Goal: Task Accomplishment & Management: Manage account settings

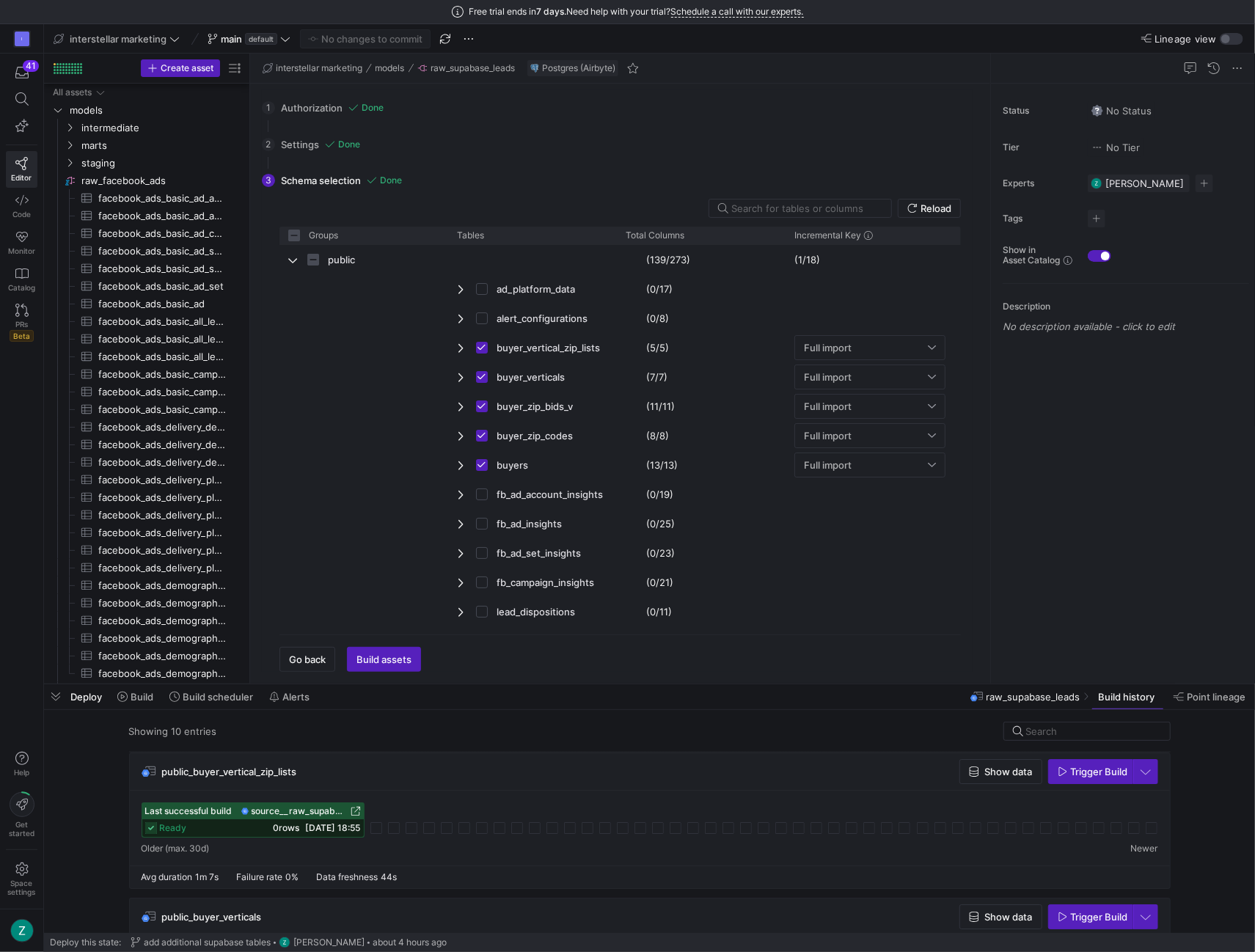
scroll to position [1017, 0]
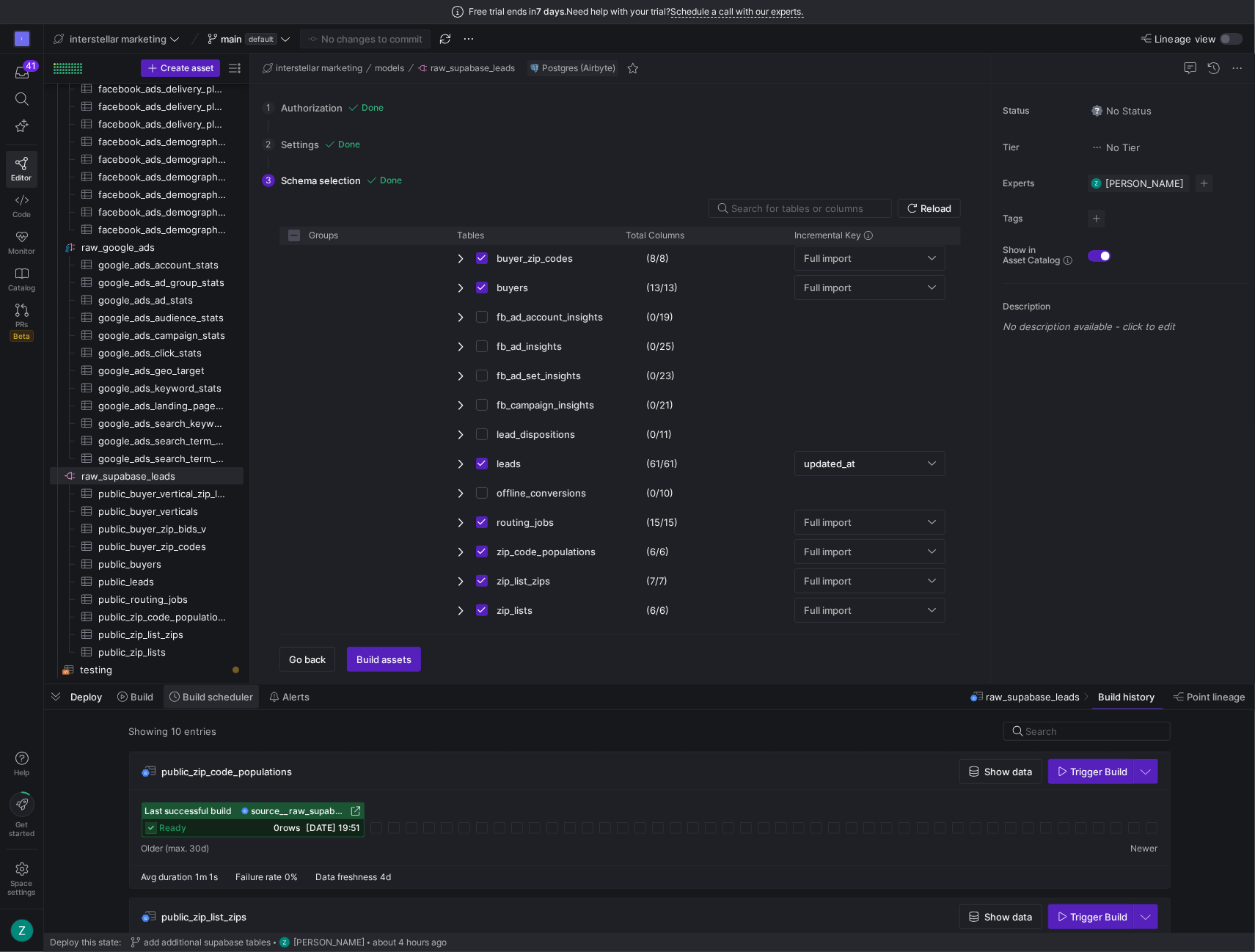
click at [192, 701] on span "Build scheduler" at bounding box center [218, 697] width 71 height 12
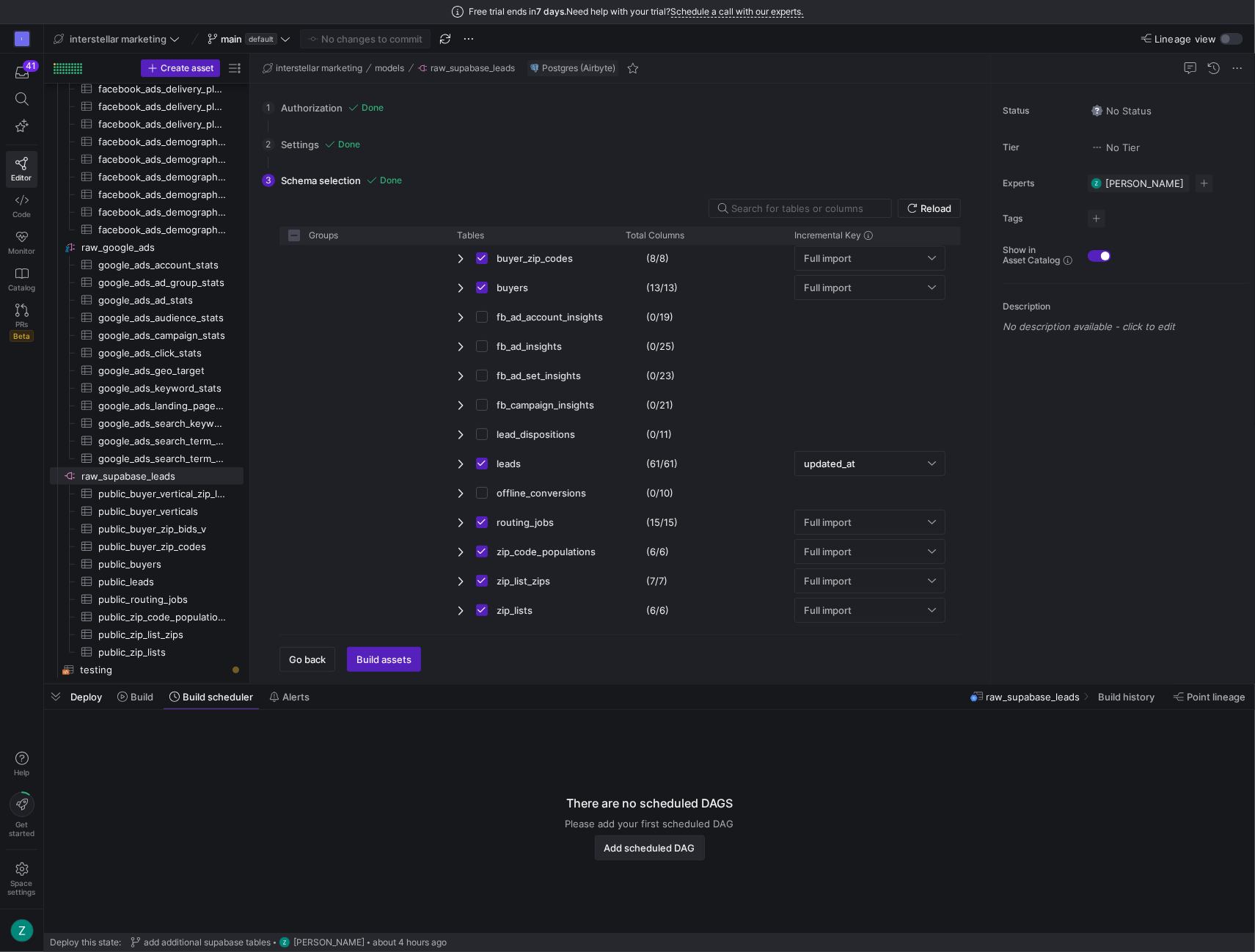
click at [634, 843] on span "Add scheduled DAG" at bounding box center [649, 848] width 91 height 12
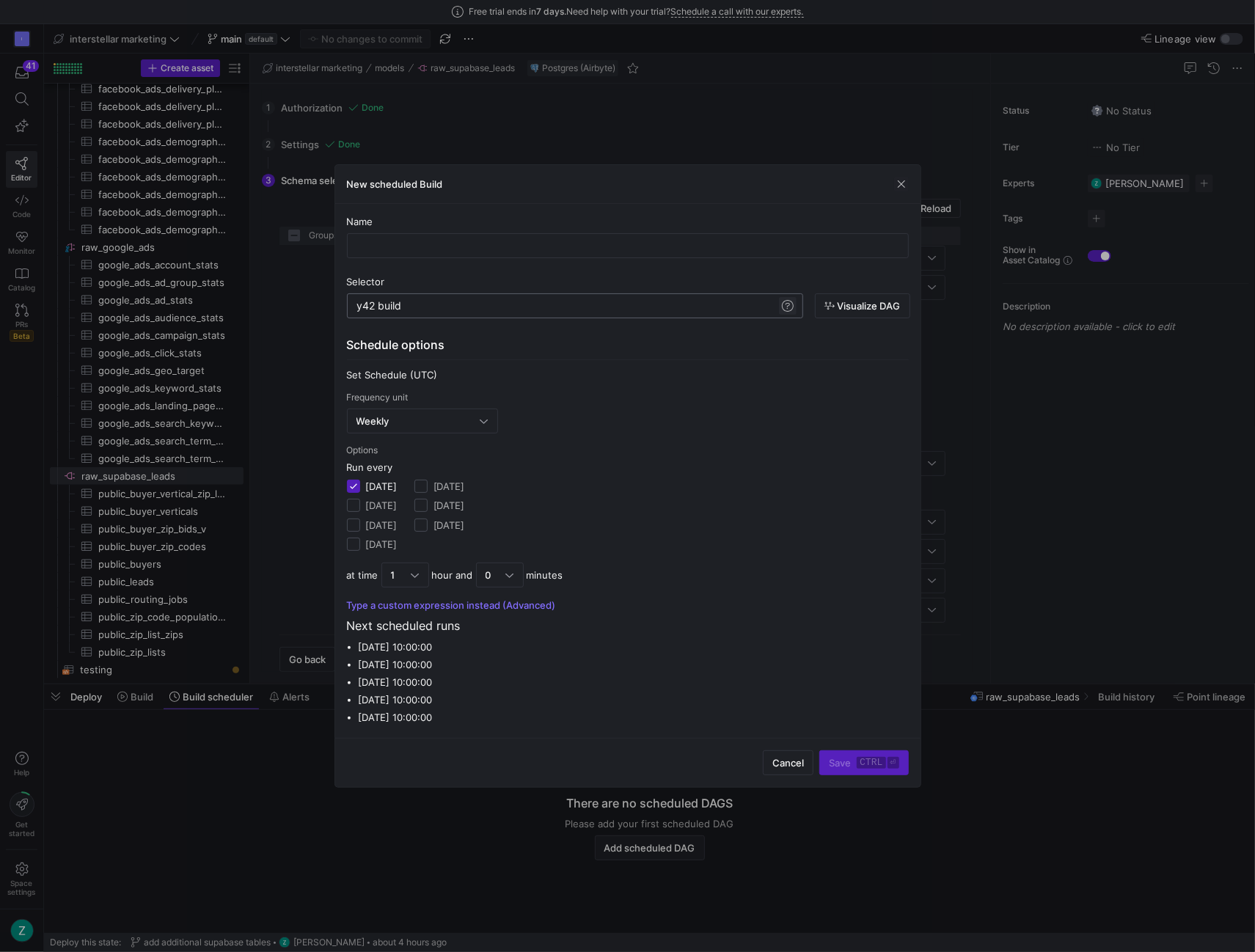
click at [780, 305] on span at bounding box center [788, 306] width 18 height 18
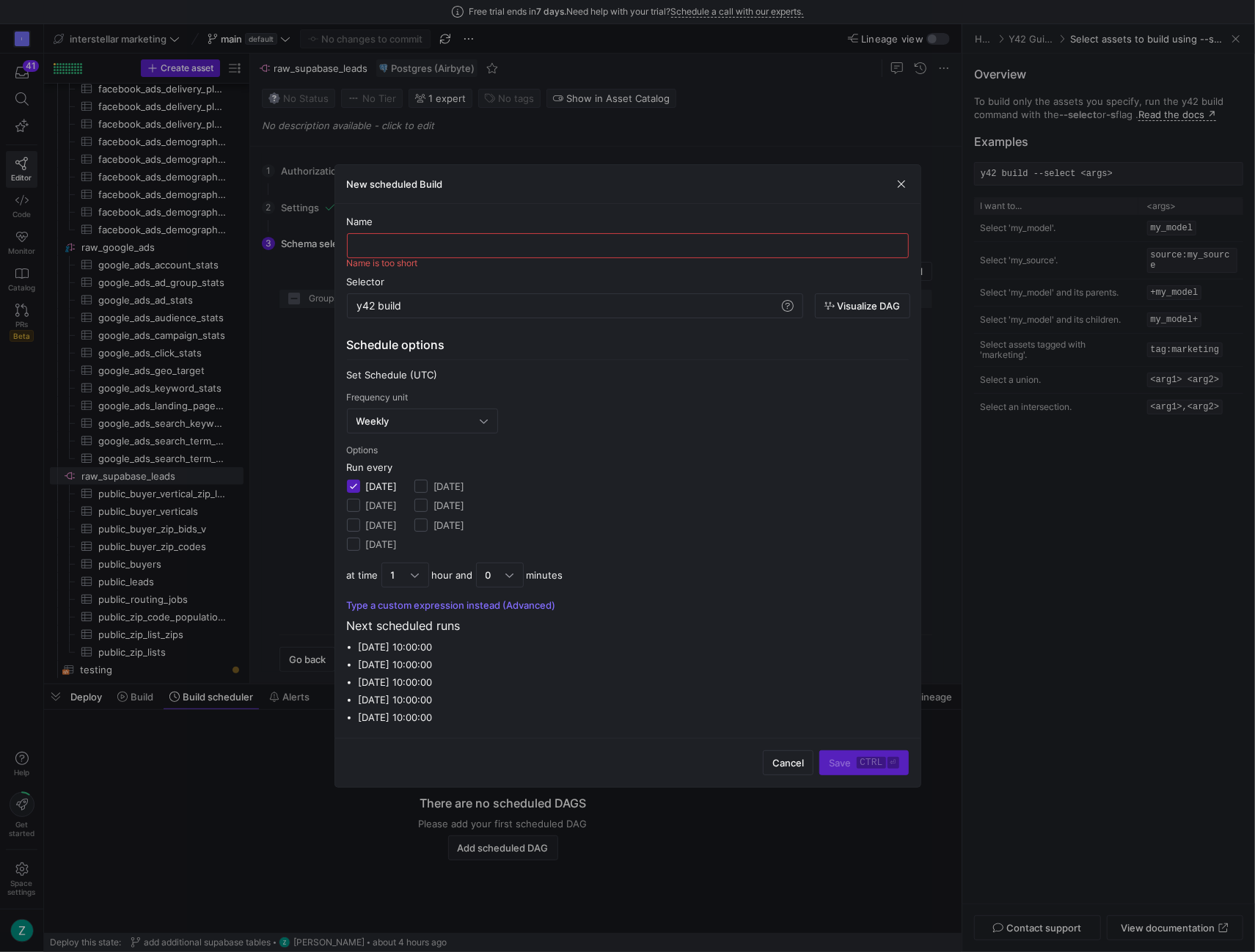
click at [392, 243] on input "text" at bounding box center [628, 246] width 537 height 12
type input "W"
click at [424, 267] on mat-error "Name should contain only letters, numbers, and underscores" at bounding box center [470, 263] width 246 height 9
drag, startPoint x: 509, startPoint y: 240, endPoint x: 294, endPoint y: 243, distance: 215.0
click at [293, 244] on div "New scheduled Build Name Daily Marketing Marts Build Name should contain only l…" at bounding box center [627, 476] width 1255 height 952
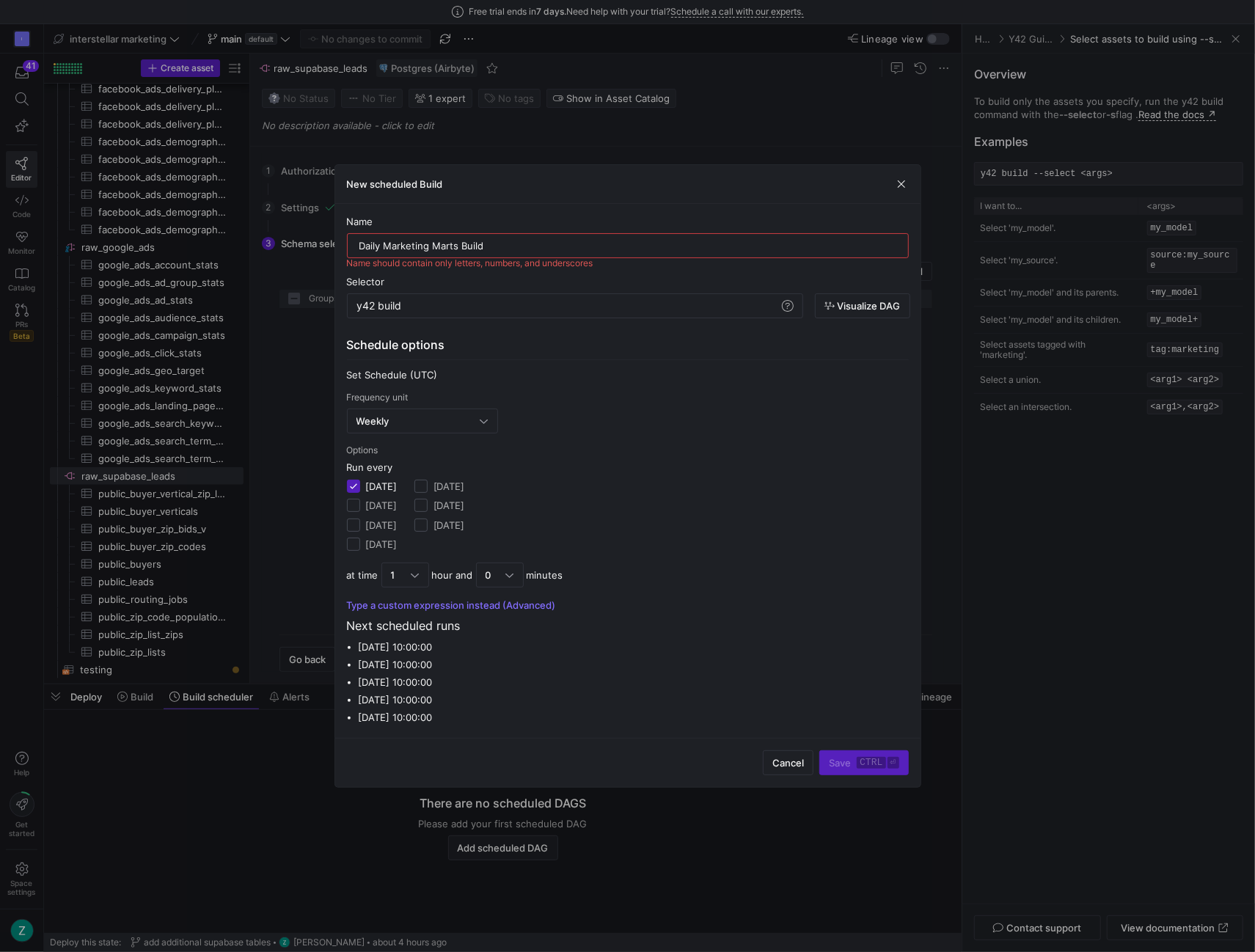
click at [480, 249] on input "Daily Marketing Marts Build" at bounding box center [628, 246] width 537 height 12
type input "daily_marketing_marts_build"
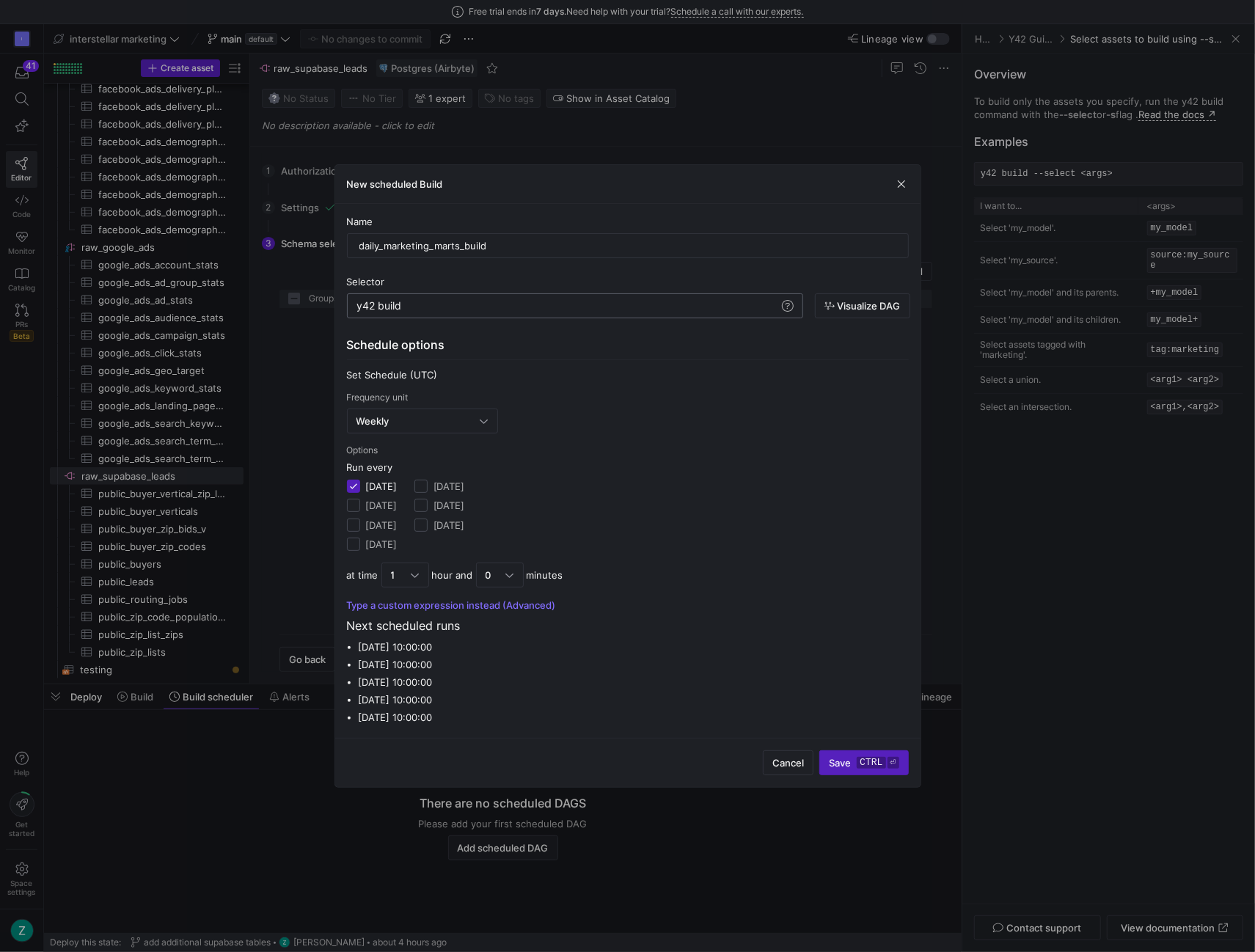
scroll to position [0, 44]
click at [418, 303] on div "y42 build" at bounding box center [567, 306] width 422 height 12
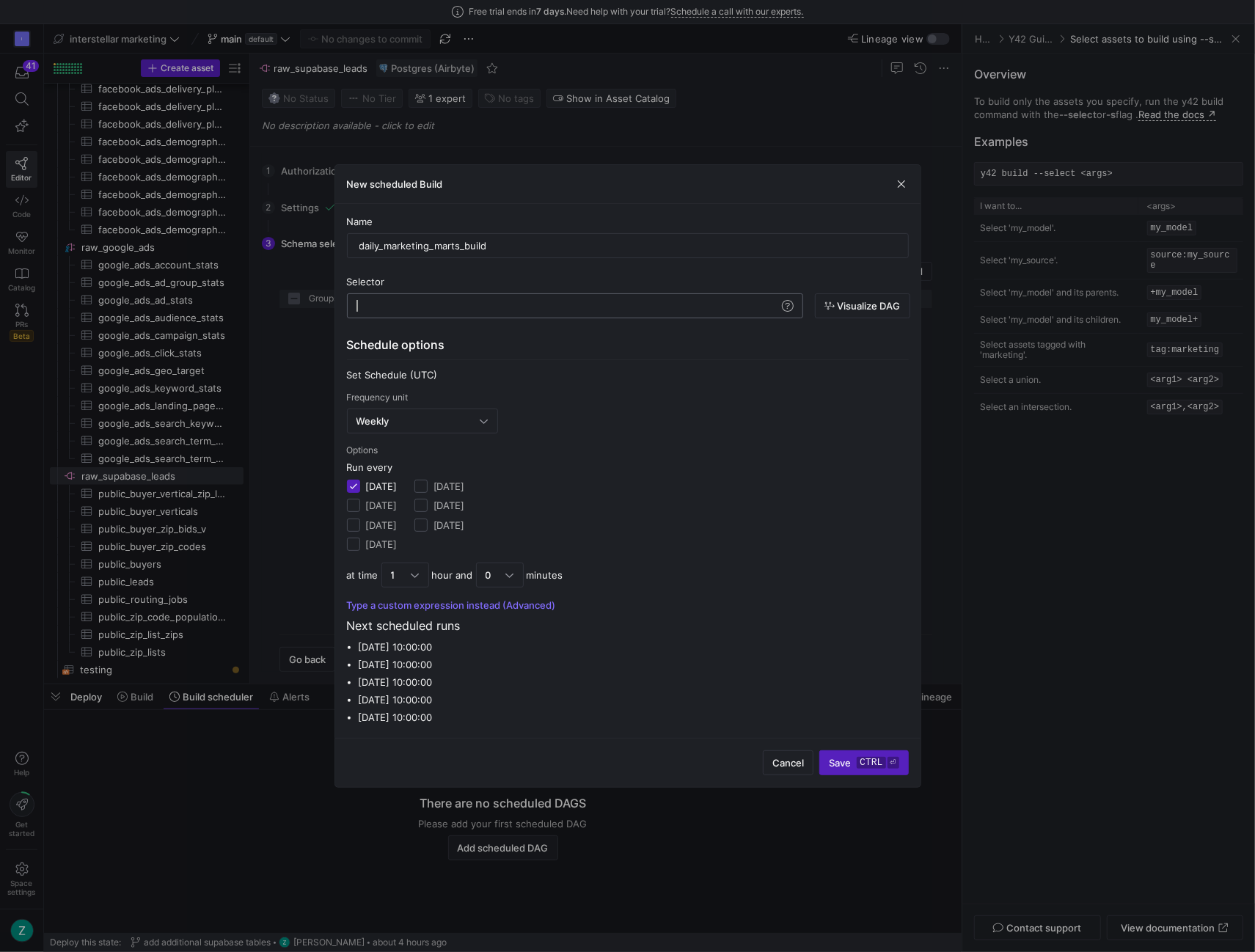
type textarea "y42 build -s +fct_facebook_daily_roas +fct_facebook_region_performance"
click at [464, 423] on div "Weekly" at bounding box center [419, 421] width 124 height 12
click at [392, 489] on span "Daily" at bounding box center [422, 495] width 137 height 12
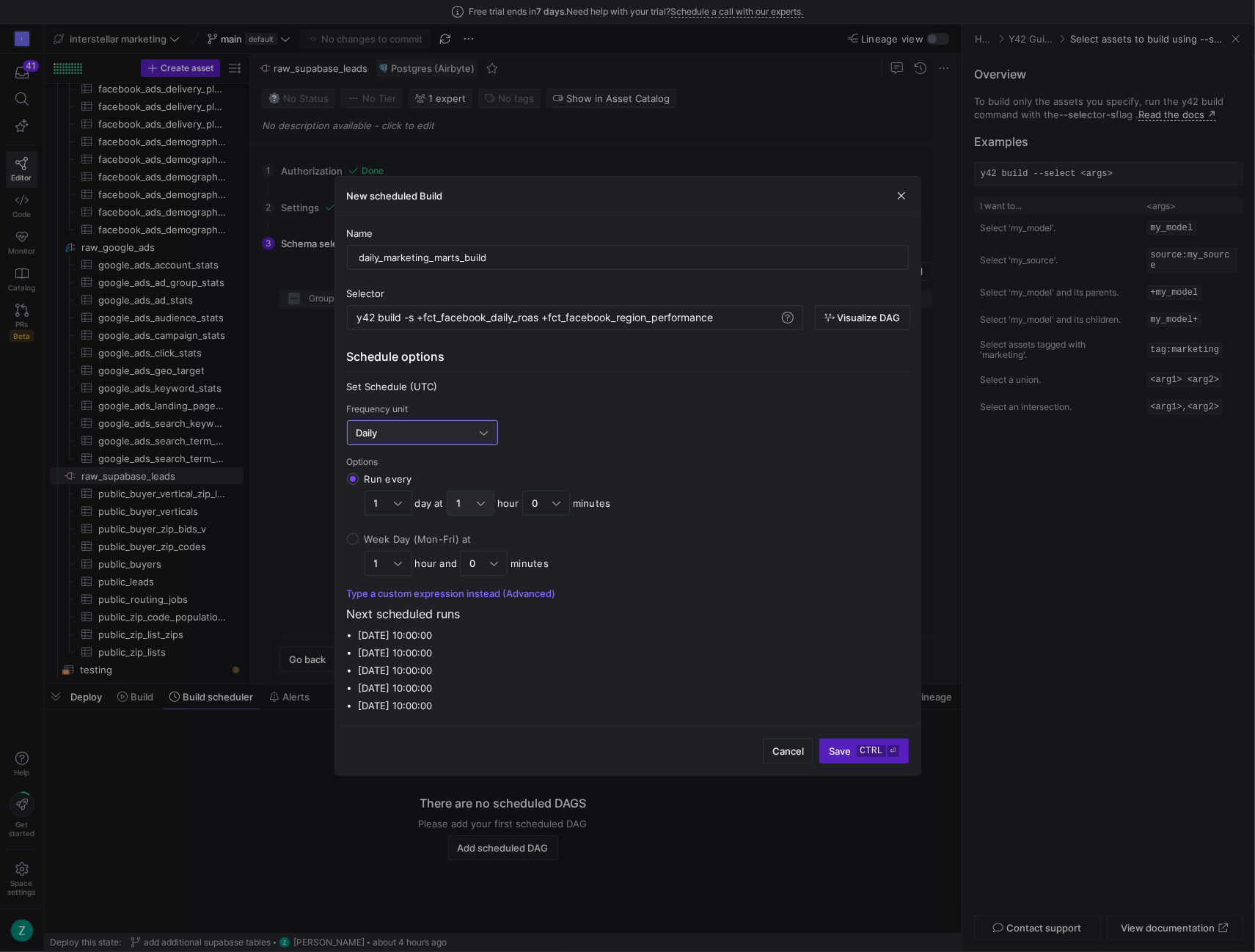
click at [472, 502] on div "1" at bounding box center [466, 503] width 21 height 12
click at [359, 485] on input "Run every 1 day at 1 hour 0 minutes" at bounding box center [353, 479] width 12 height 12
click at [473, 501] on div at bounding box center [627, 476] width 1255 height 952
click at [399, 503] on div at bounding box center [399, 503] width 8 height 12
click at [359, 485] on input "Run every 1 day at 1 hour 0 minutes" at bounding box center [353, 479] width 12 height 12
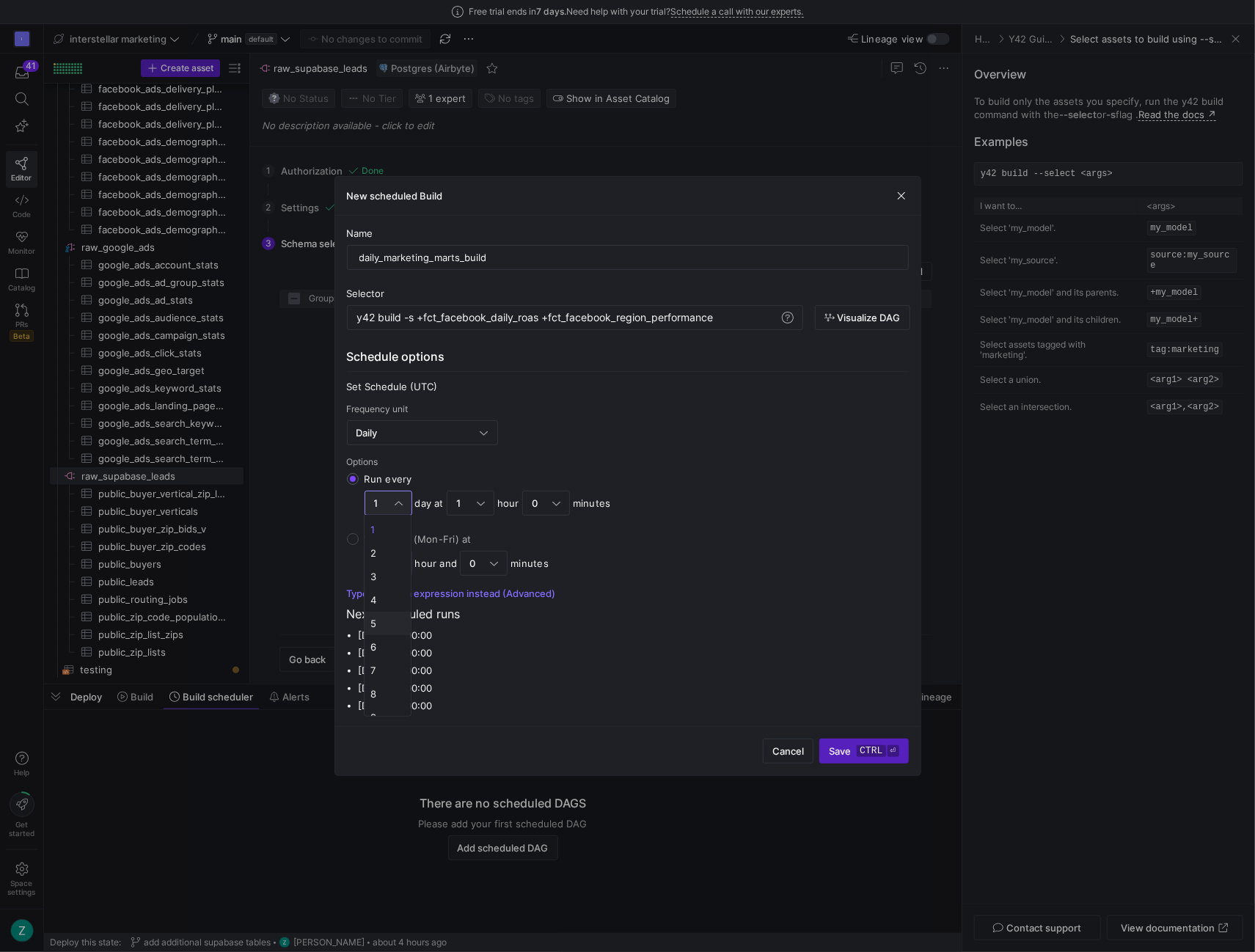
click at [394, 623] on span "5" at bounding box center [388, 623] width 35 height 12
click at [395, 502] on div at bounding box center [399, 503] width 8 height 12
click at [359, 485] on input "Run every 5 days at 1 hour 0 minutes" at bounding box center [353, 479] width 12 height 12
click at [382, 531] on span "1" at bounding box center [388, 530] width 35 height 12
click at [467, 504] on div "1" at bounding box center [466, 503] width 21 height 12
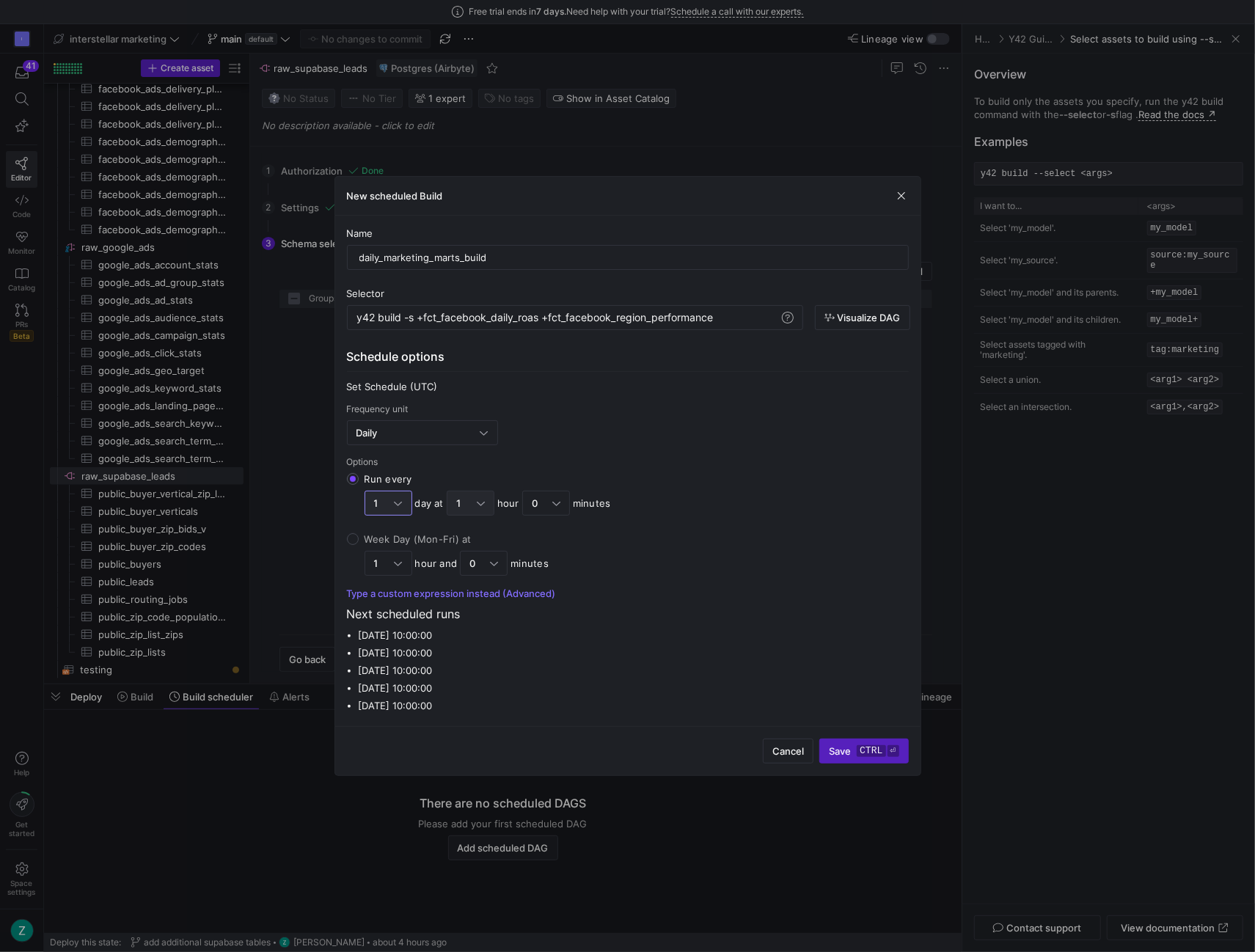
click at [359, 485] on input "Run every 1 day at 1 hour 0 minutes" at bounding box center [353, 479] width 12 height 12
click at [474, 679] on mat-option "6" at bounding box center [470, 671] width 46 height 24
click at [475, 494] on div "6" at bounding box center [470, 503] width 29 height 24
click at [359, 485] on input "Run every 1 day at 6 hours 0 minutes" at bounding box center [353, 479] width 12 height 12
click at [471, 533] on span "0" at bounding box center [470, 530] width 35 height 12
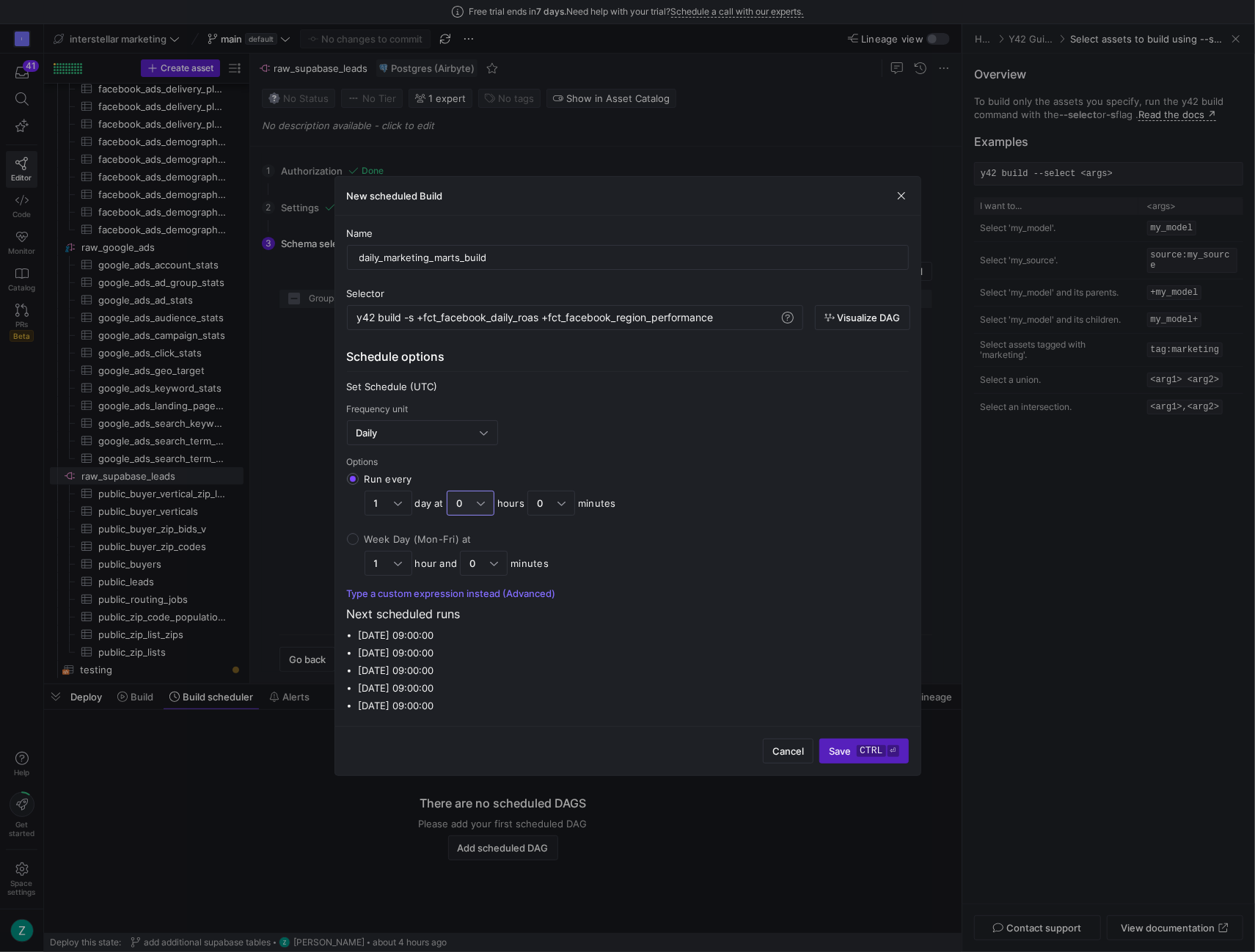
click at [475, 491] on div "0" at bounding box center [470, 503] width 48 height 25
click at [359, 485] on input "Run every 1 day at 0 hours 0 minutes" at bounding box center [353, 479] width 12 height 12
click at [464, 642] on span "20" at bounding box center [470, 644] width 35 height 12
click at [465, 503] on span "20" at bounding box center [462, 503] width 12 height 12
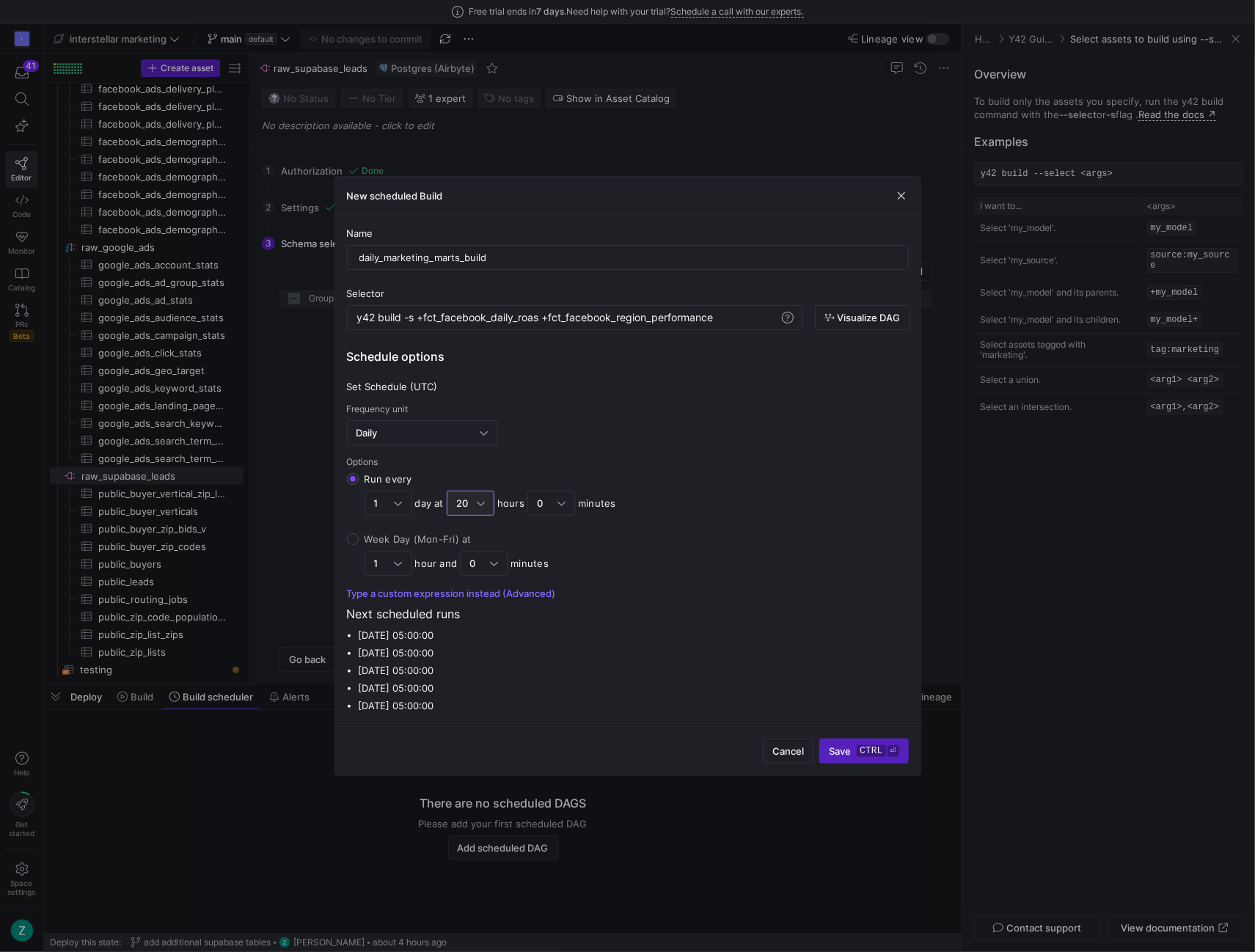
click at [359, 485] on input "Run every 1 day at 20 hours 0 minutes" at bounding box center [353, 479] width 12 height 12
click at [465, 692] on mat-option "23" at bounding box center [470, 702] width 46 height 24
click at [472, 502] on div "23" at bounding box center [466, 503] width 21 height 12
click at [359, 485] on input "Run every 1 day at 23 hours 0 minutes" at bounding box center [353, 479] width 12 height 12
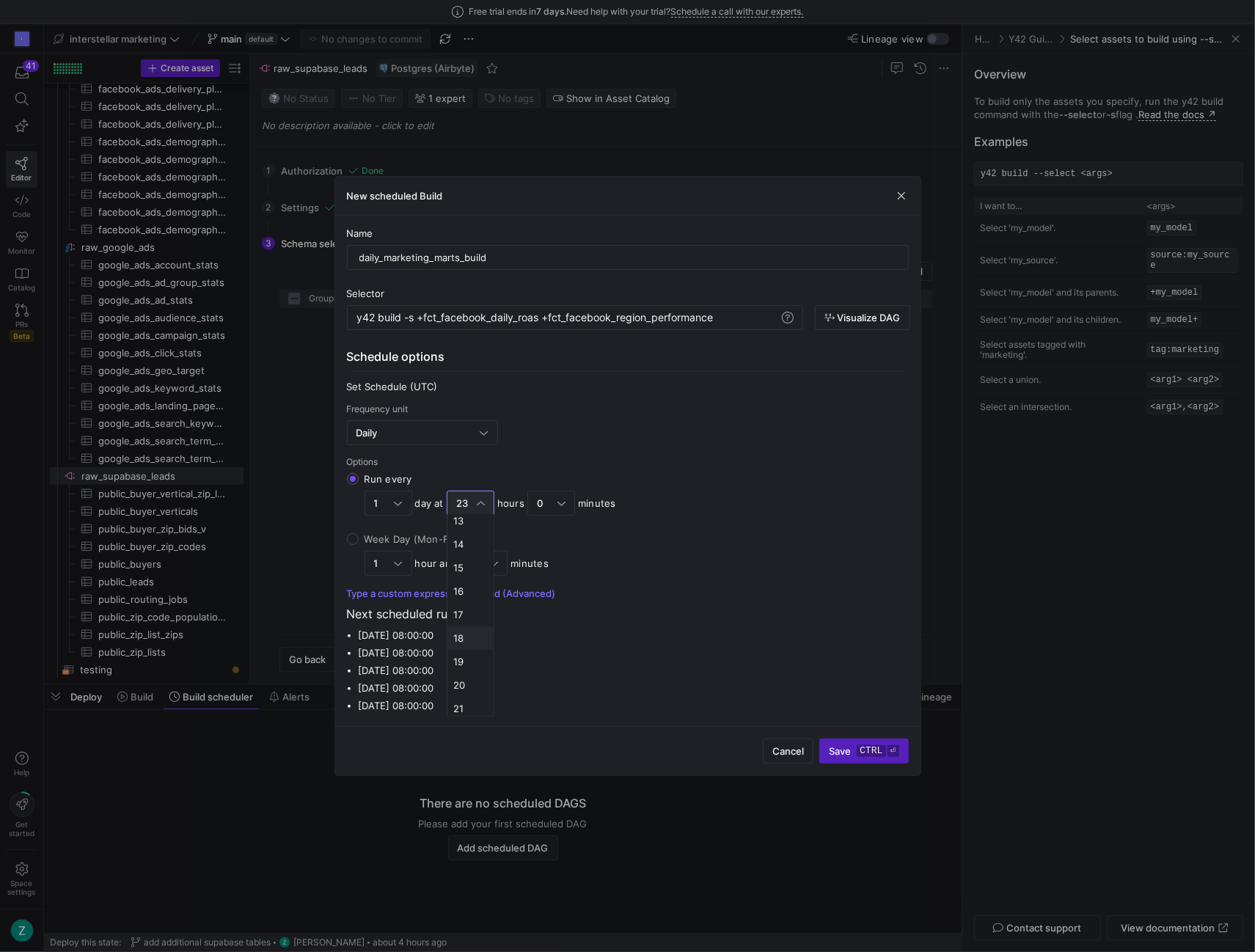
scroll to position [292, 0]
click at [468, 575] on mat-option "14" at bounding box center [470, 567] width 46 height 24
click at [466, 498] on span "14" at bounding box center [461, 503] width 11 height 12
click at [359, 485] on input "Run every 1 day at 14 hours 0 minutes" at bounding box center [353, 479] width 12 height 12
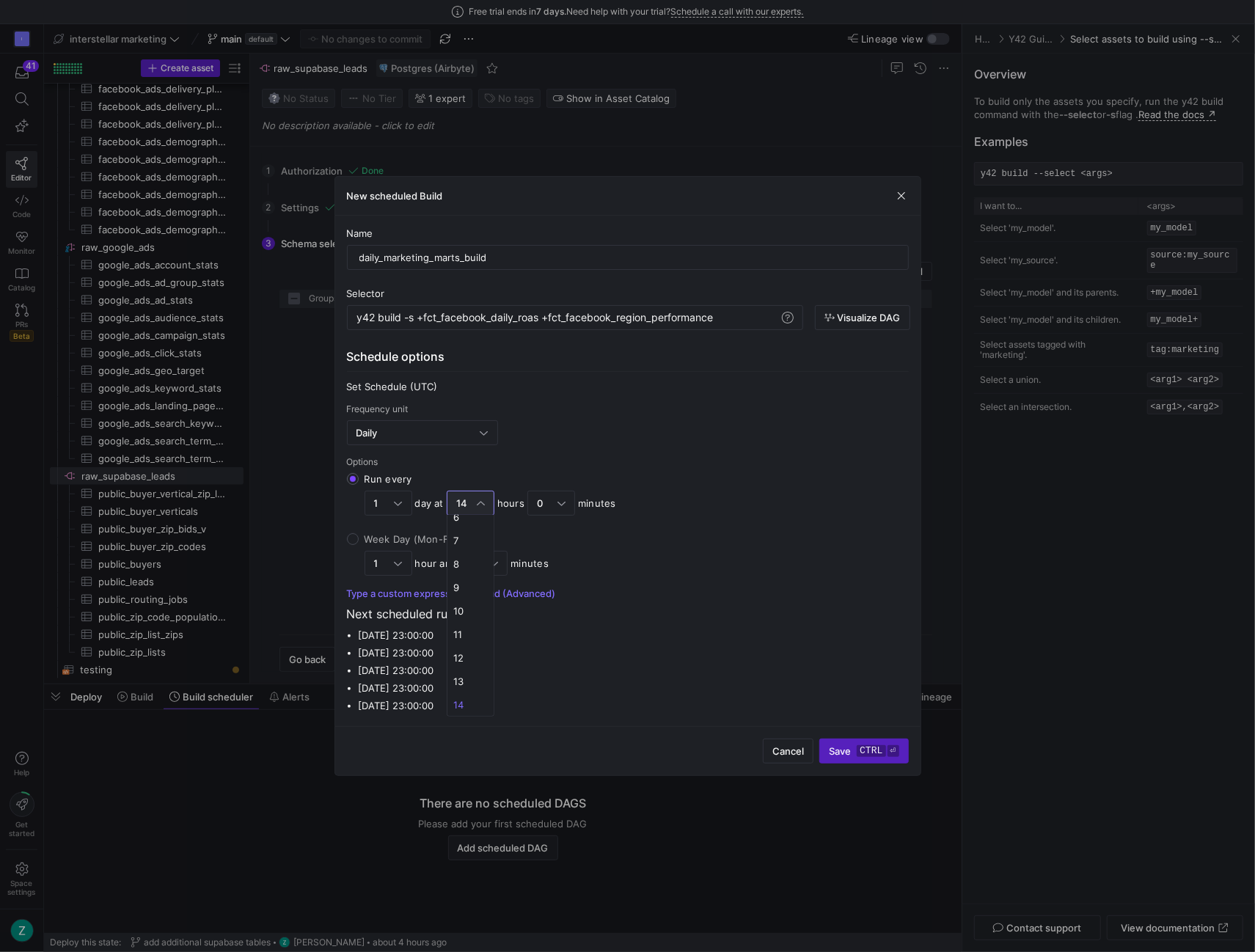
click at [474, 500] on div at bounding box center [627, 476] width 1255 height 952
click at [481, 497] on div at bounding box center [480, 503] width 8 height 12
click at [359, 485] on input "Run every 1 day at 14 hours 0 minutes" at bounding box center [353, 479] width 12 height 12
click at [469, 543] on mat-option "1" at bounding box center [470, 553] width 46 height 24
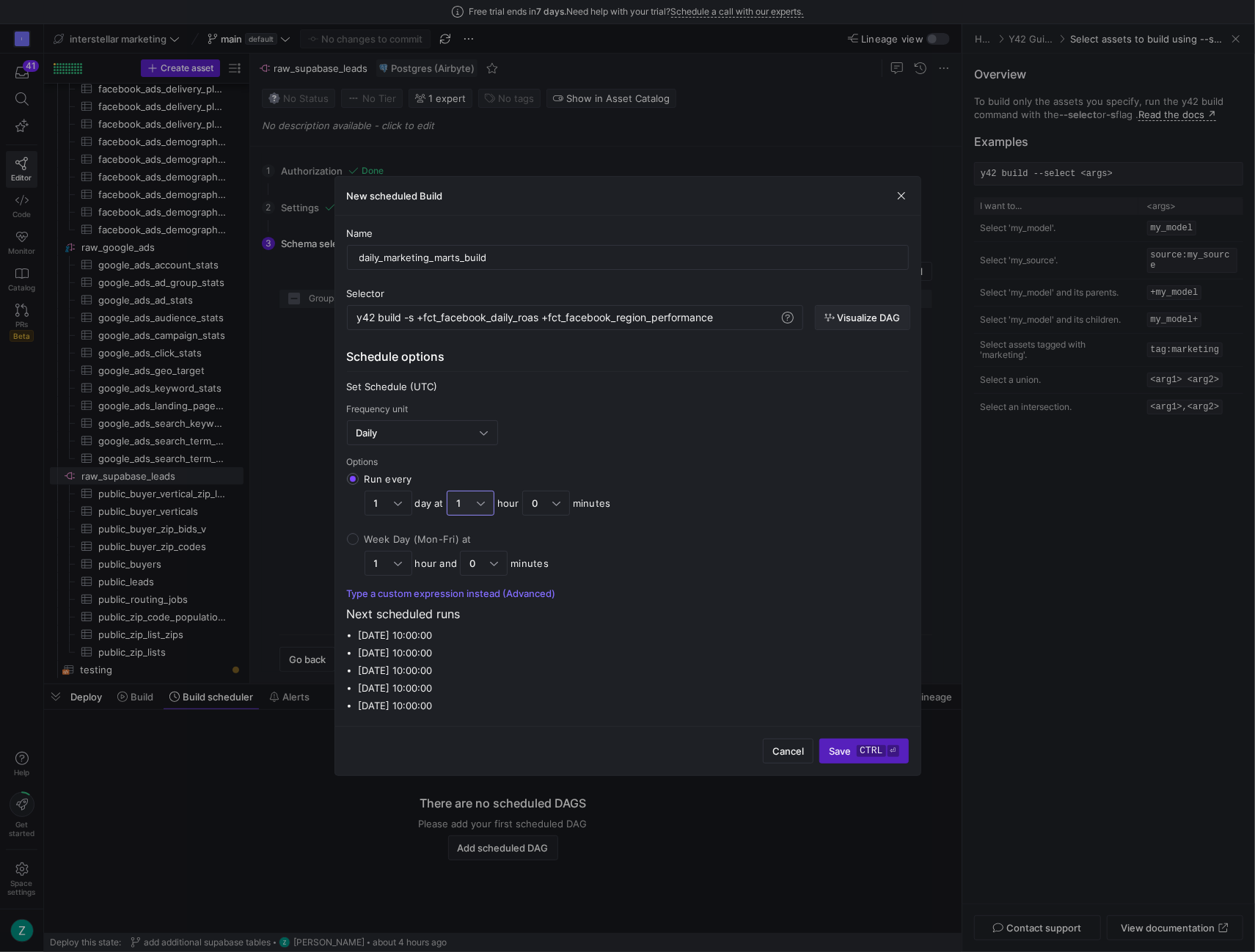
click at [872, 308] on span "button" at bounding box center [862, 318] width 94 height 24
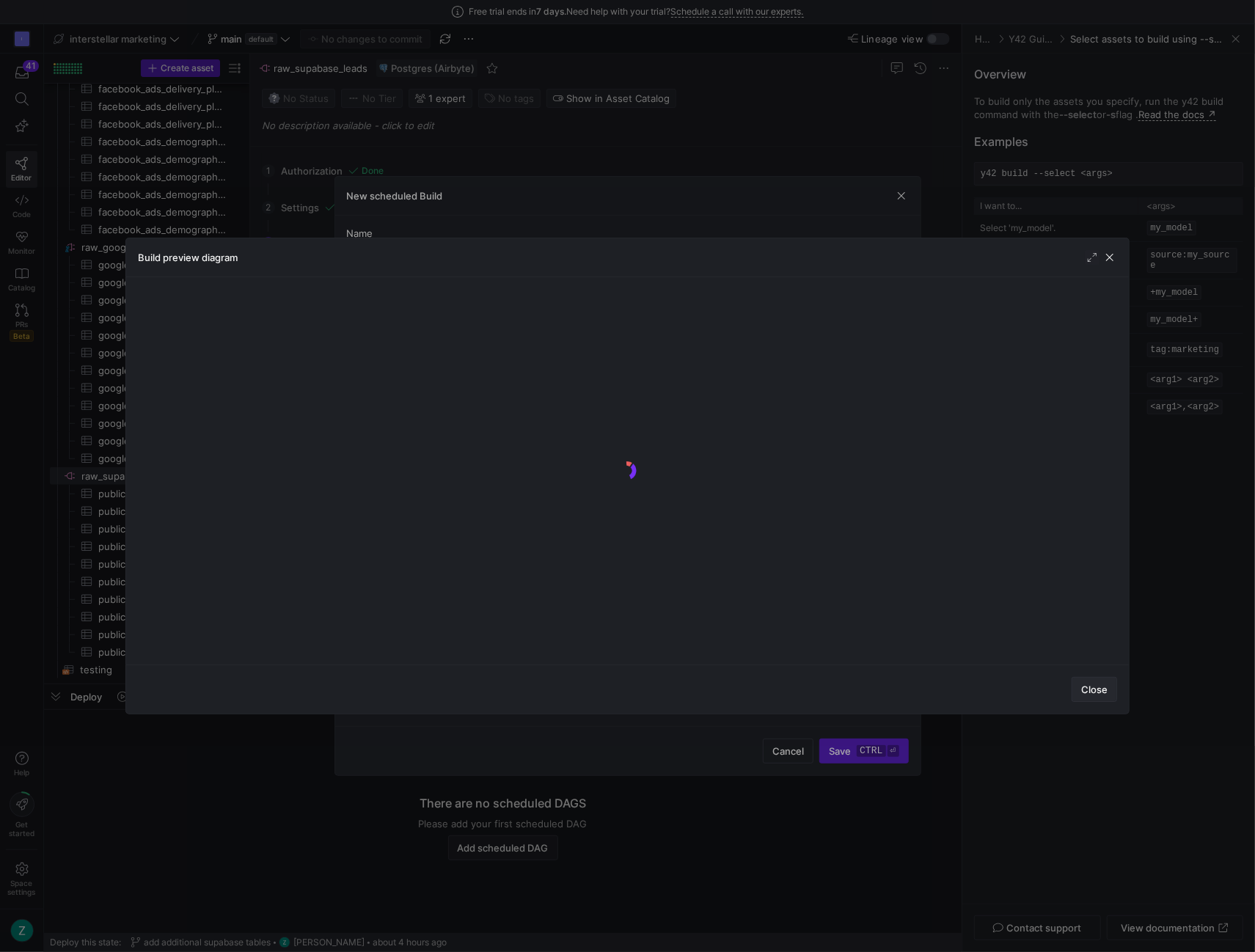
click at [1091, 690] on span "Close" at bounding box center [1094, 690] width 27 height 12
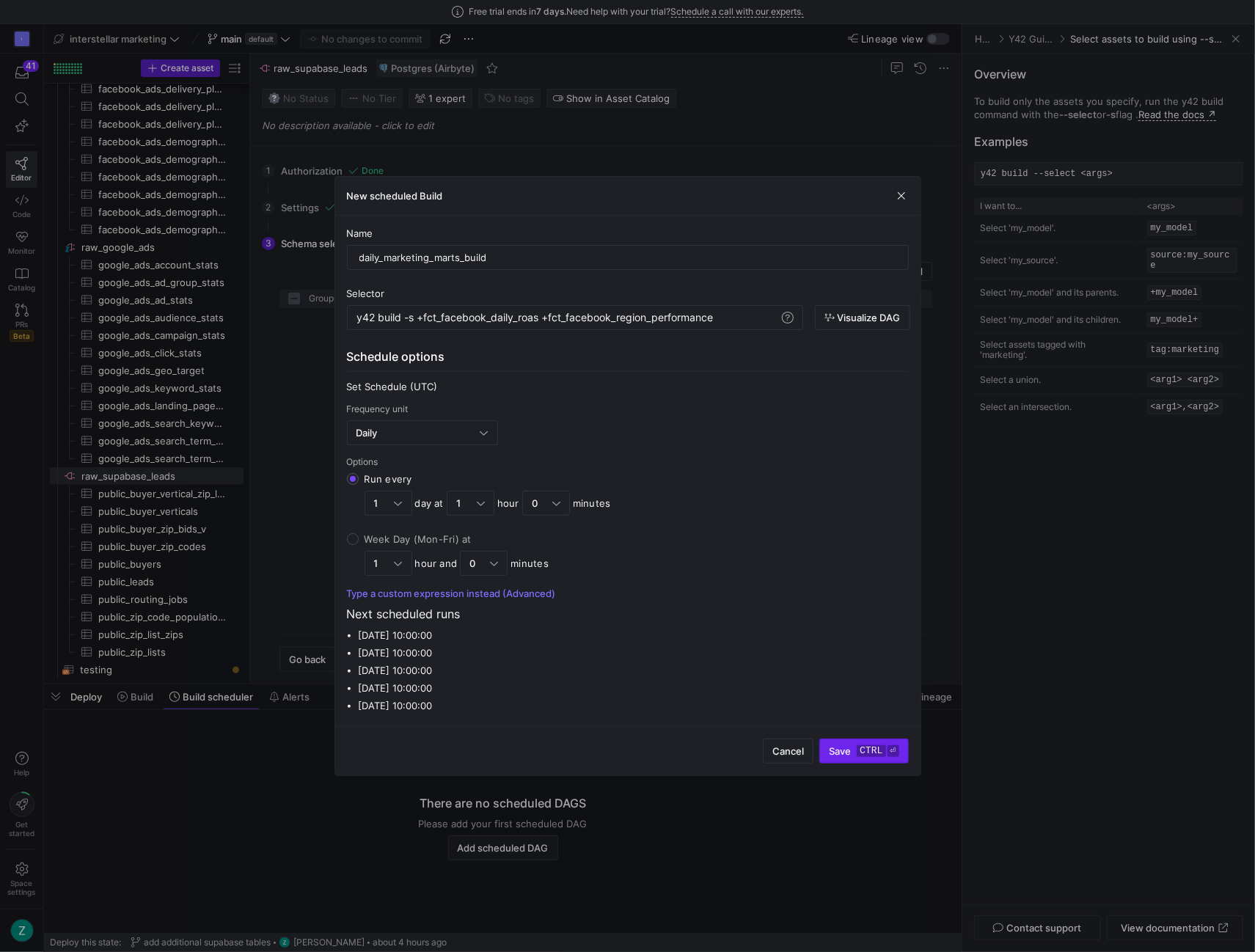
click at [876, 749] on kbd "ctrl" at bounding box center [871, 751] width 29 height 12
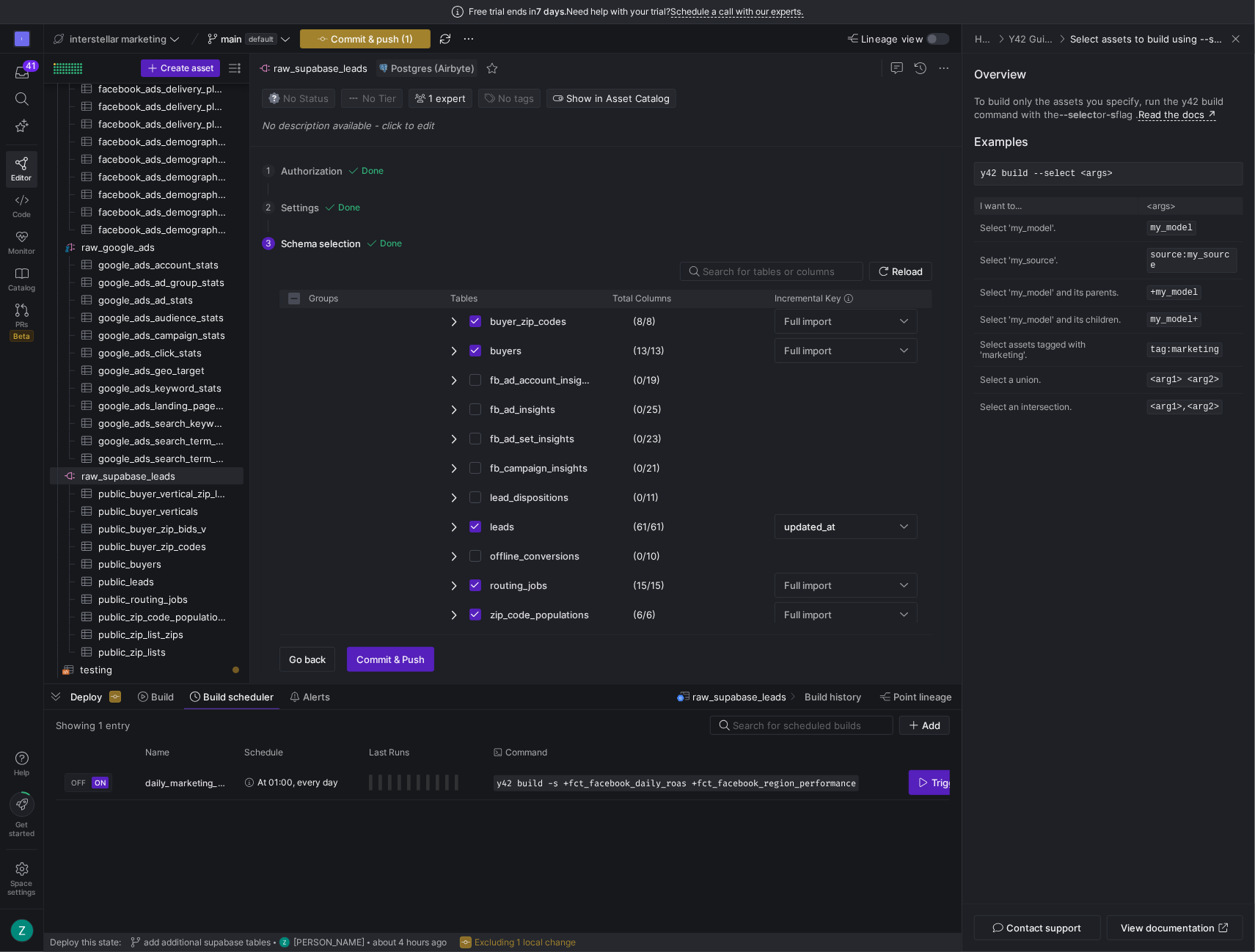
click at [360, 40] on span "Commit & push (1)" at bounding box center [371, 39] width 82 height 12
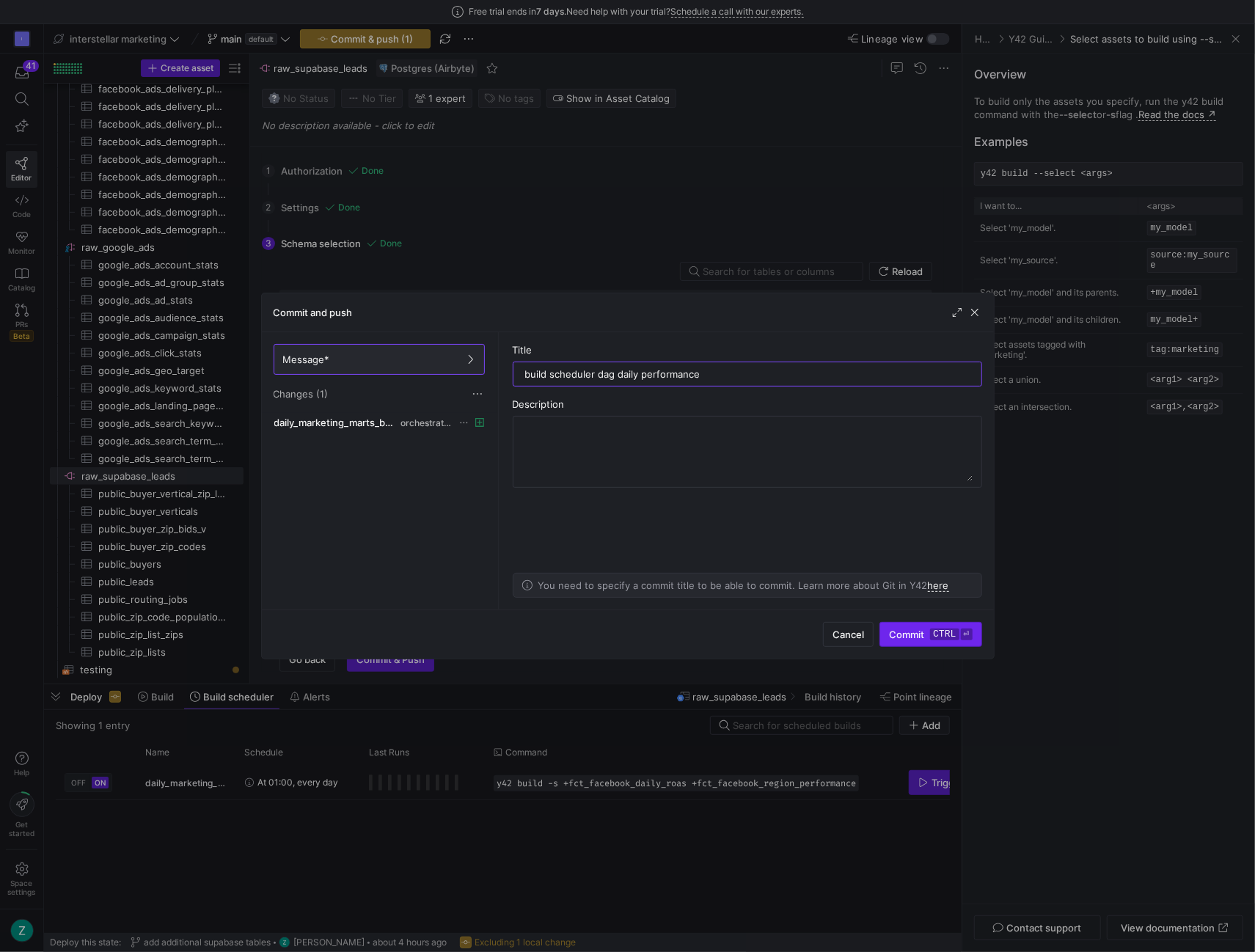
type input "build scheduler dag daily performance"
click at [921, 637] on span "Commit ctrl ⏎" at bounding box center [930, 634] width 83 height 12
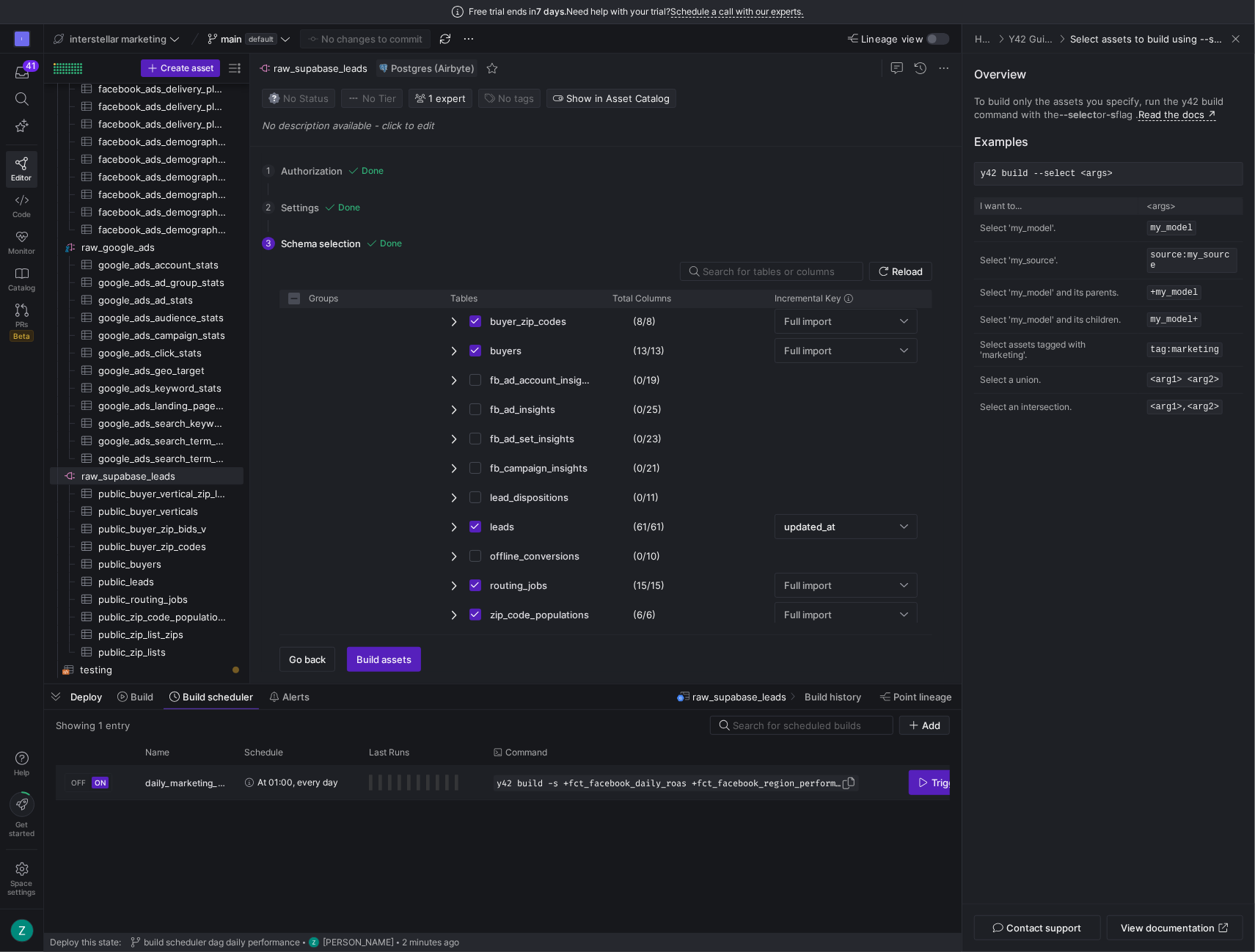
scroll to position [0, 92]
click at [841, 781] on span "Trigger Build" at bounding box center [868, 783] width 57 height 12
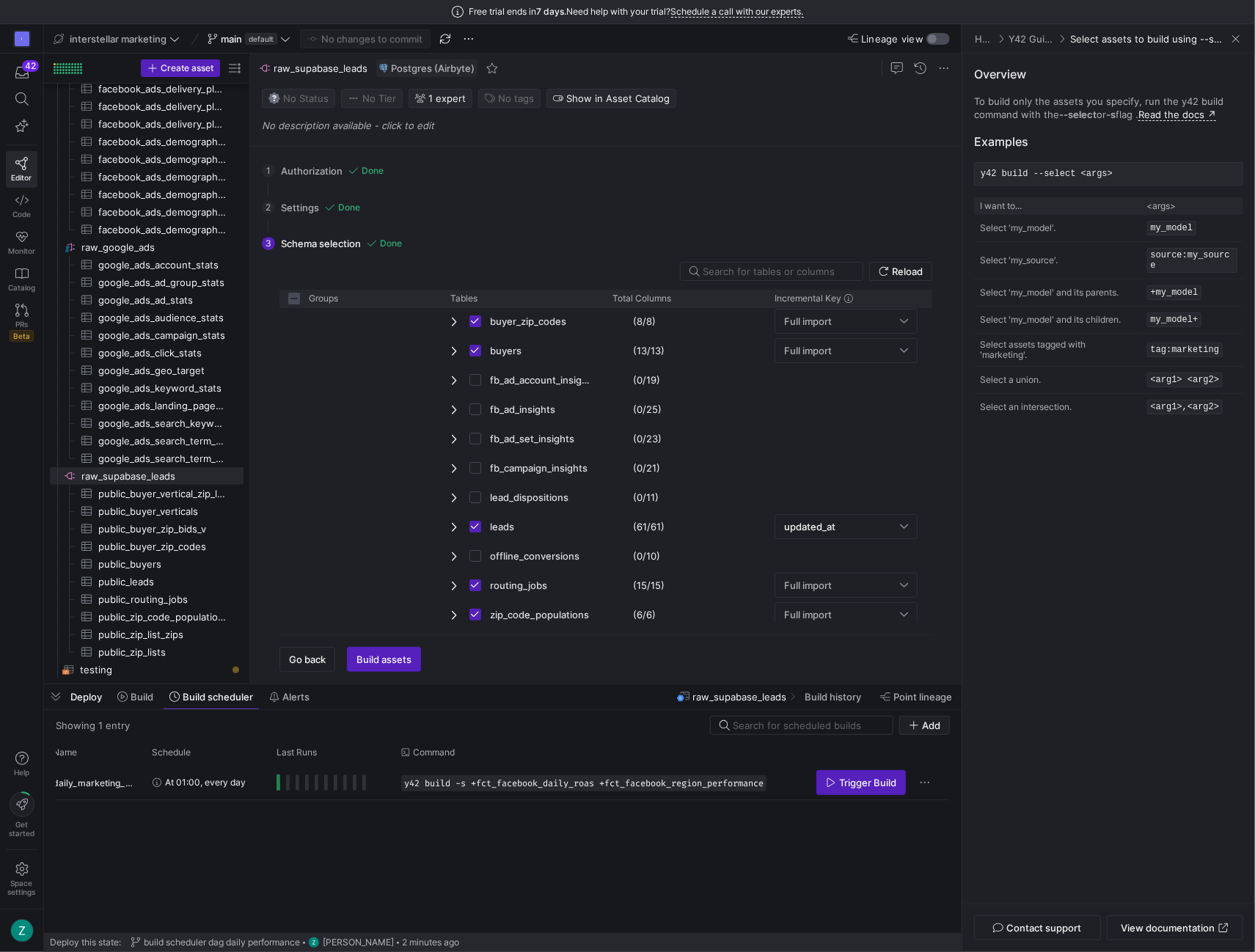
click at [943, 41] on div "button" at bounding box center [938, 39] width 24 height 12
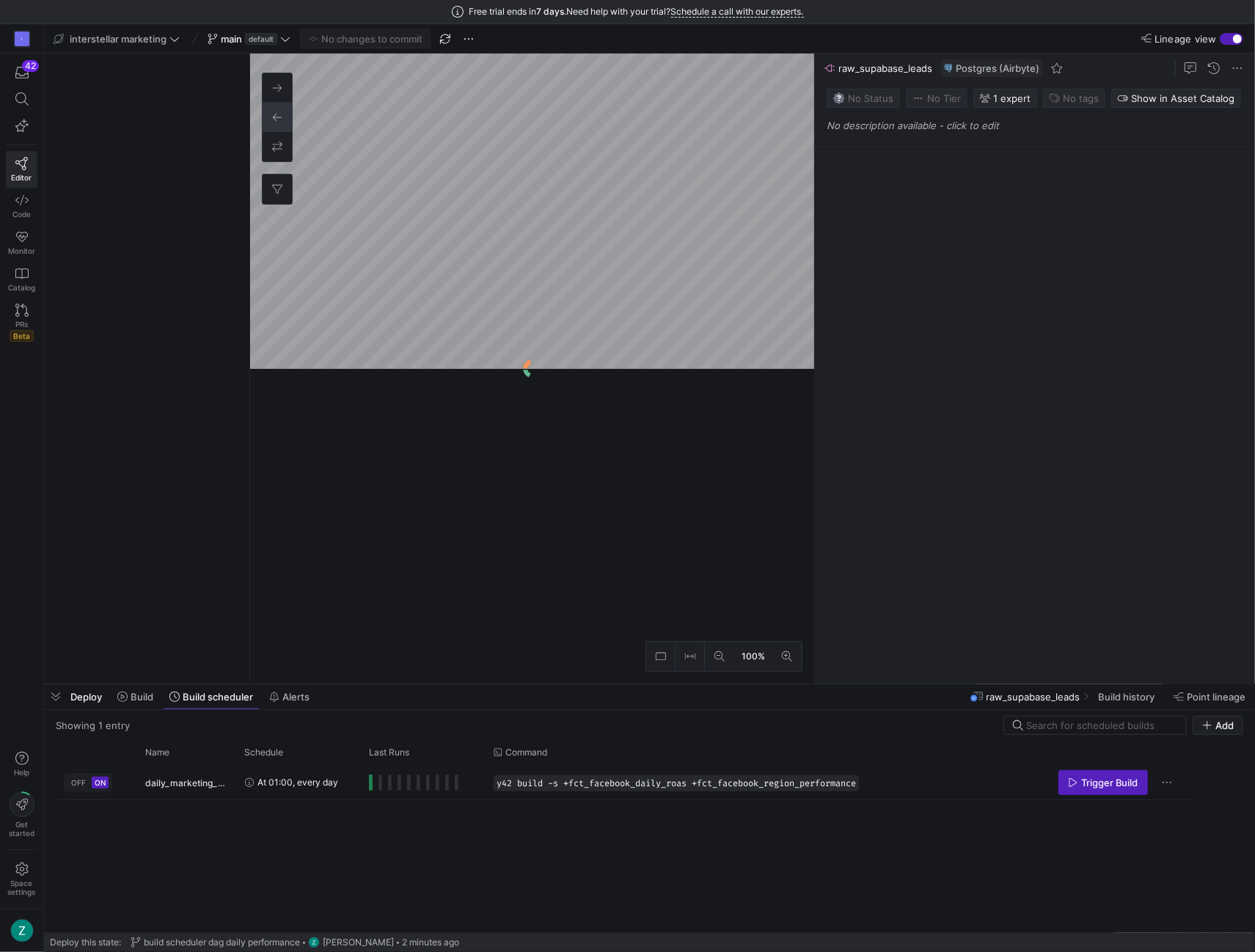
scroll to position [244, 0]
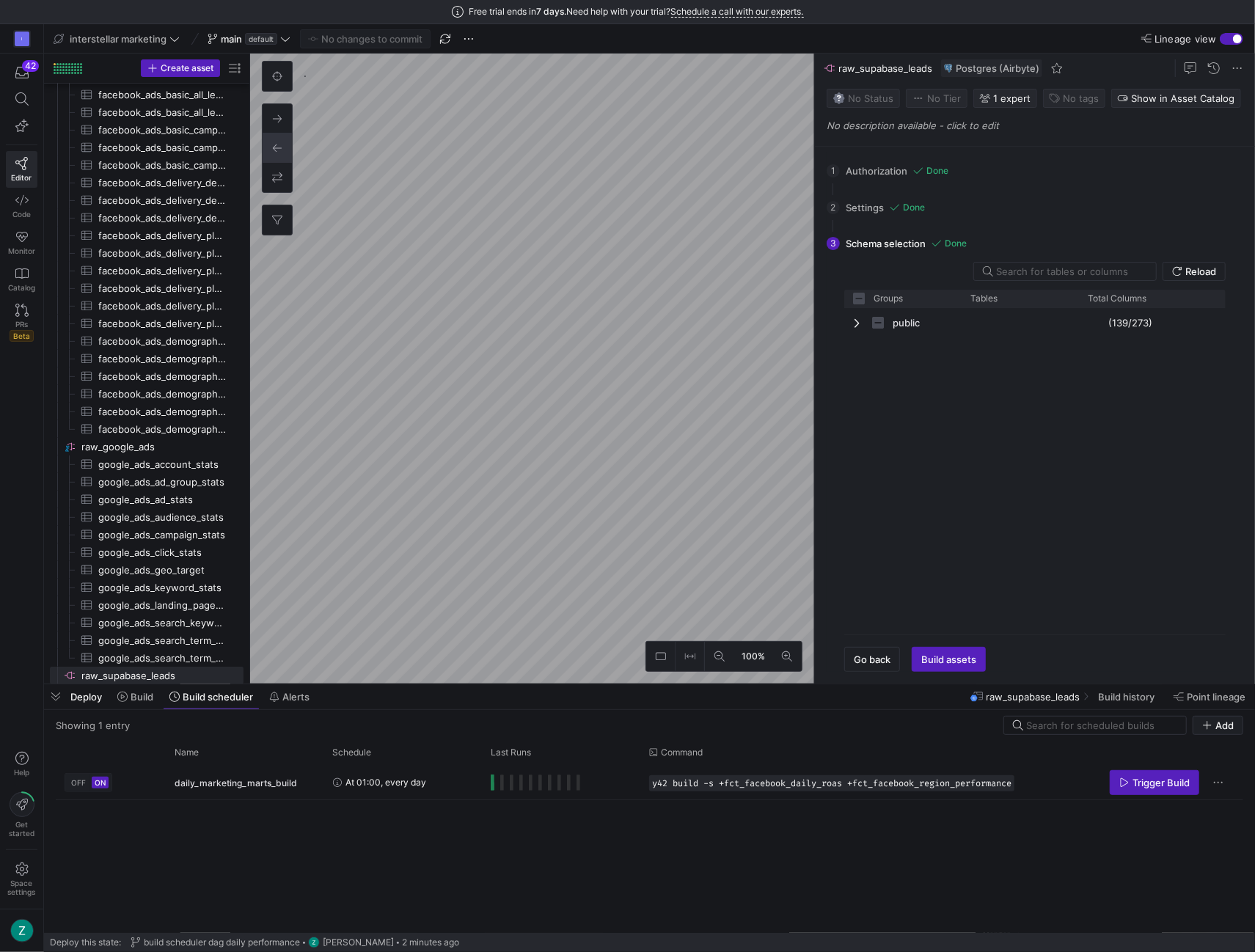
checkbox input "false"
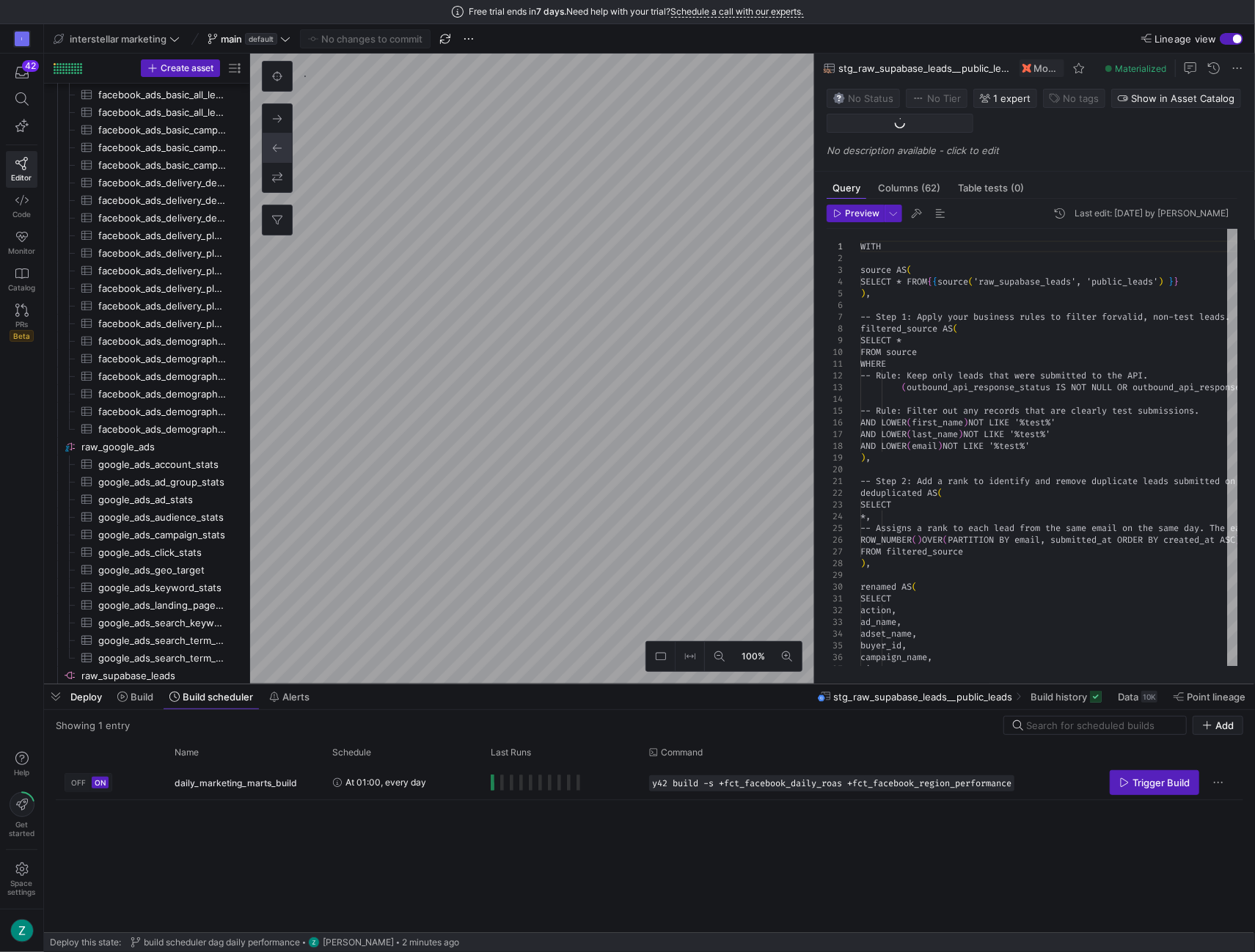
scroll to position [88, 0]
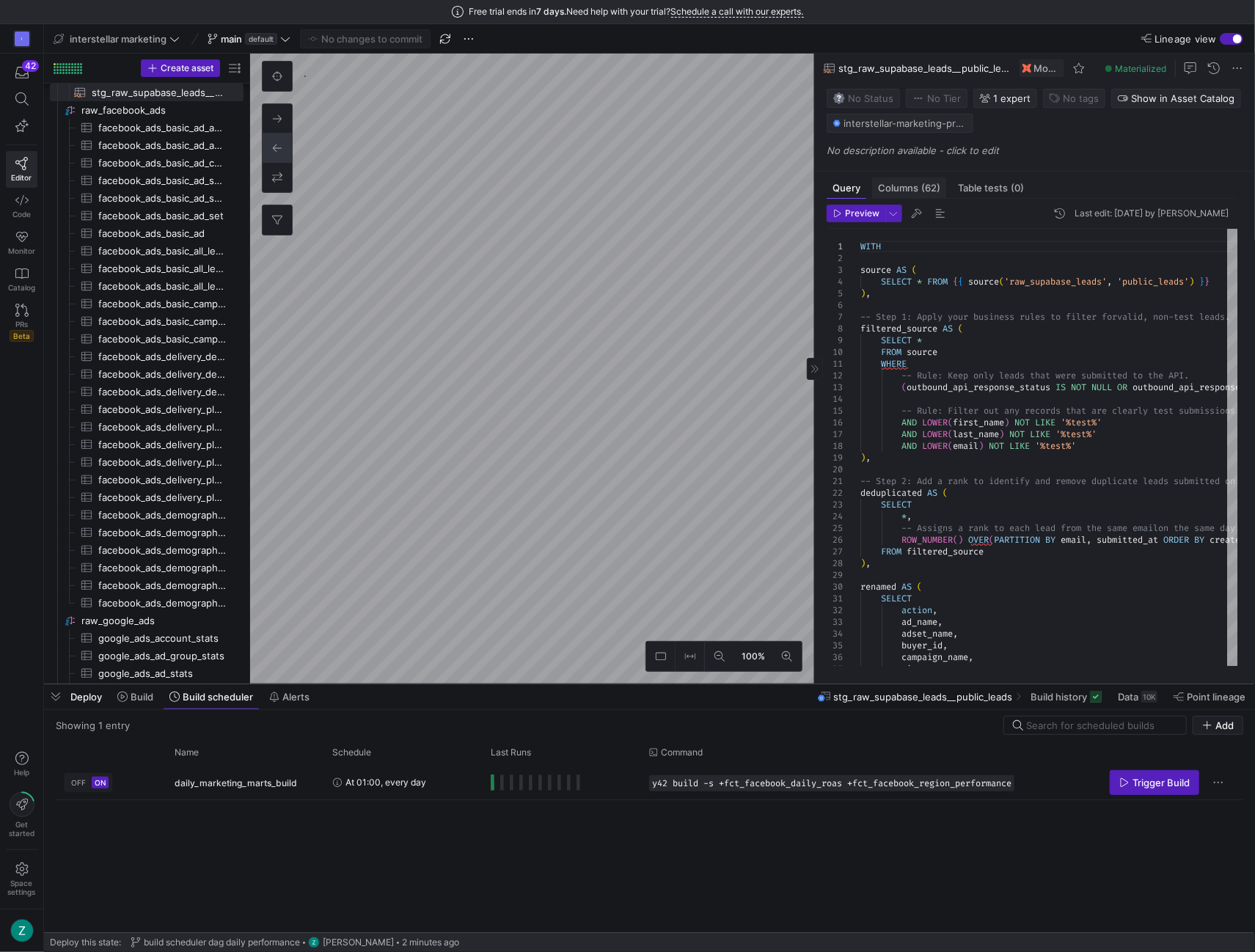
click at [913, 184] on span "Columns (62)" at bounding box center [909, 188] width 63 height 10
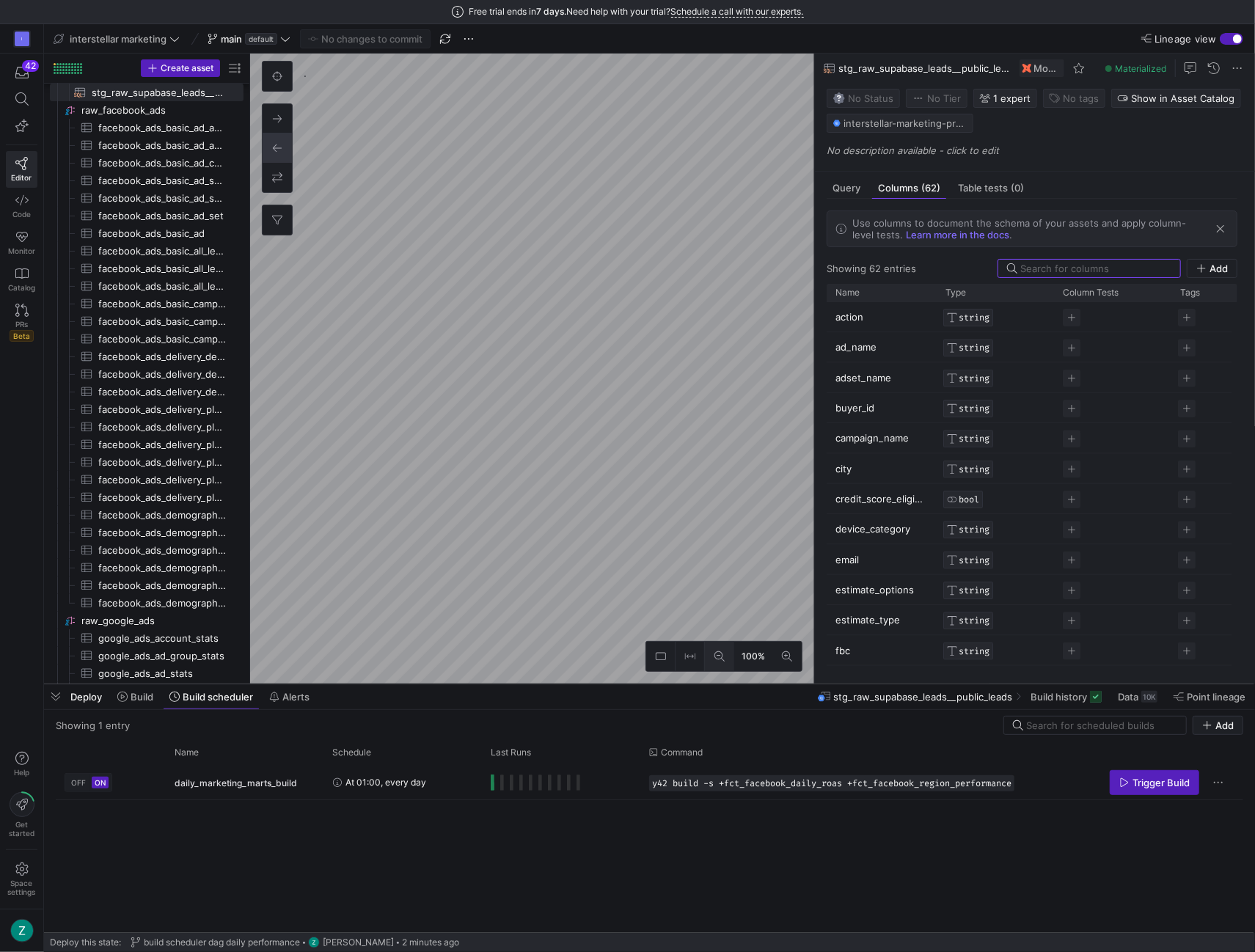
click at [718, 652] on icon at bounding box center [720, 657] width 10 height 10
click at [780, 651] on button at bounding box center [787, 657] width 29 height 29
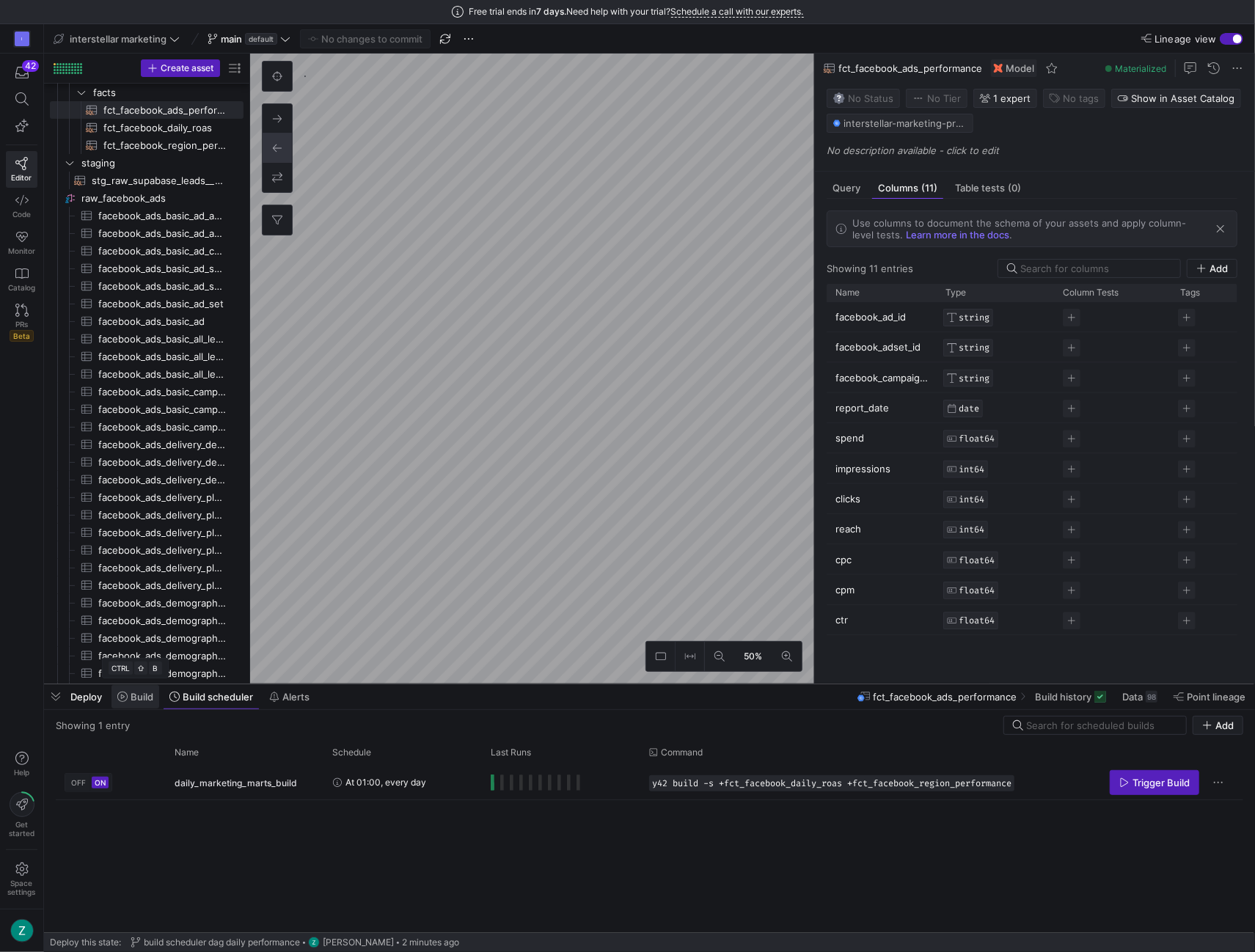
click at [153, 696] on span "Build" at bounding box center [141, 697] width 23 height 12
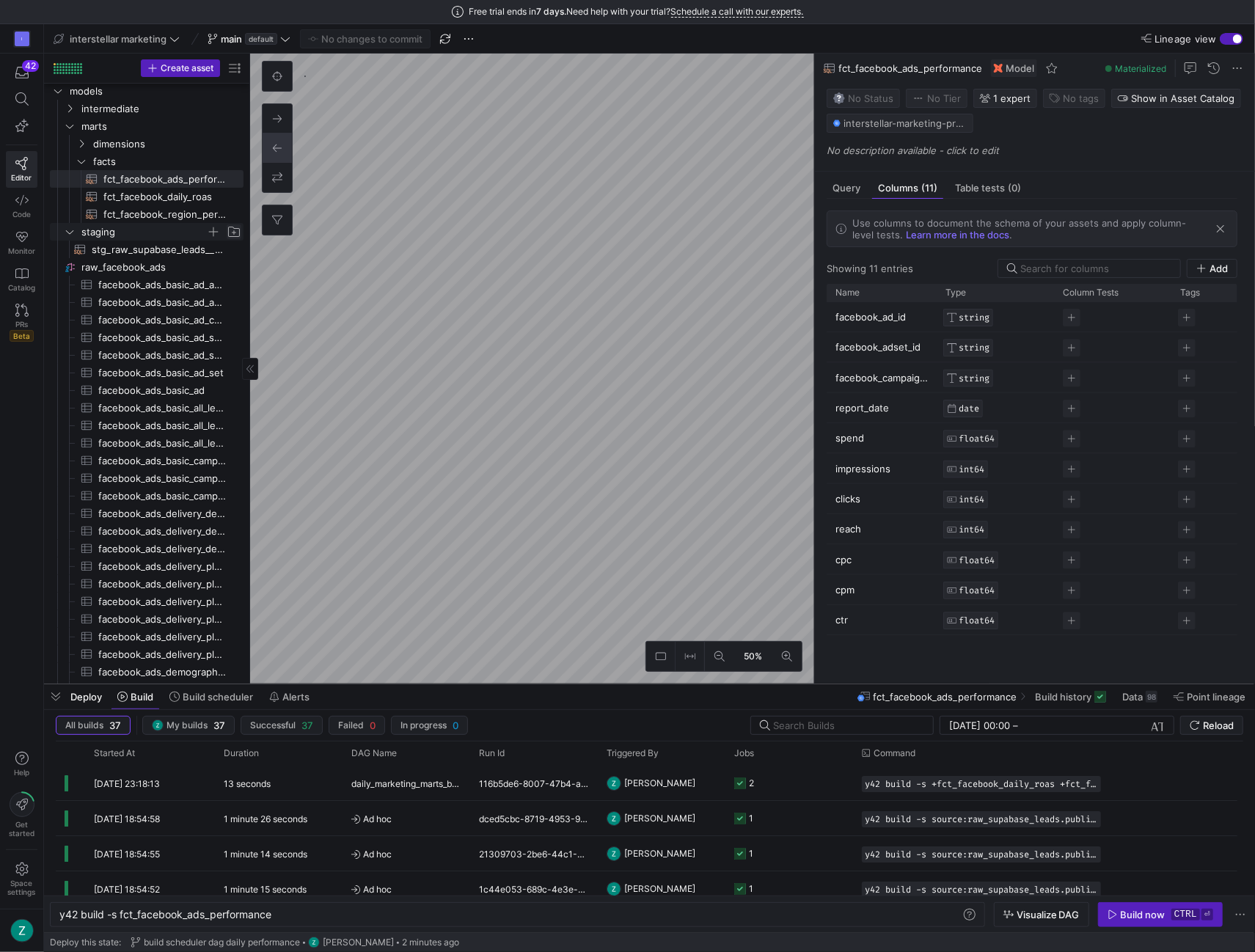
scroll to position [15, 0]
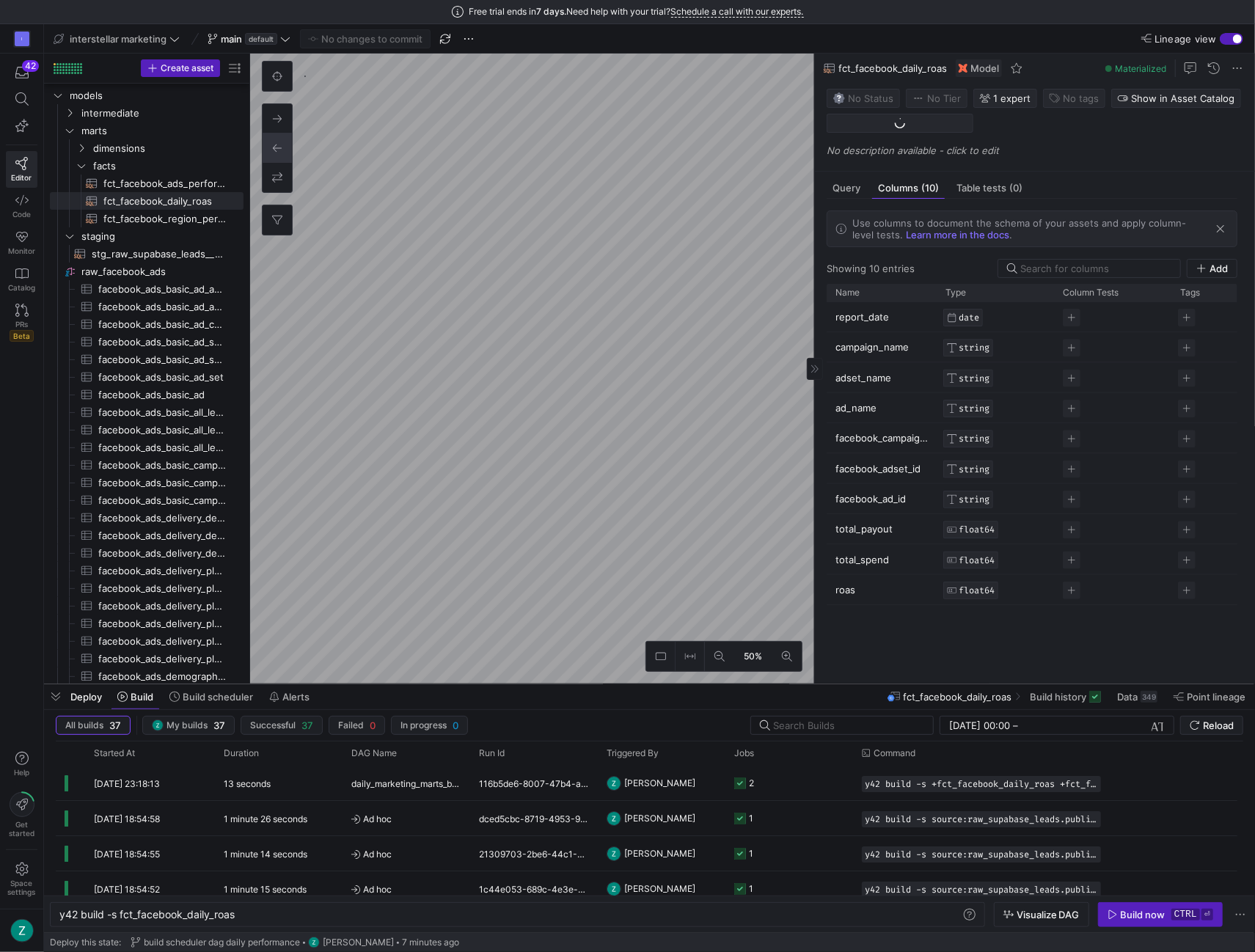
scroll to position [0, 175]
click at [141, 201] on span "fct_facebook_daily_roas​​​​​​​​​​" at bounding box center [164, 201] width 123 height 17
type textarea "y42 build -s fct_facebook_daily_roas"
click at [665, 665] on button at bounding box center [661, 657] width 29 height 29
click at [665, 664] on button at bounding box center [661, 657] width 29 height 29
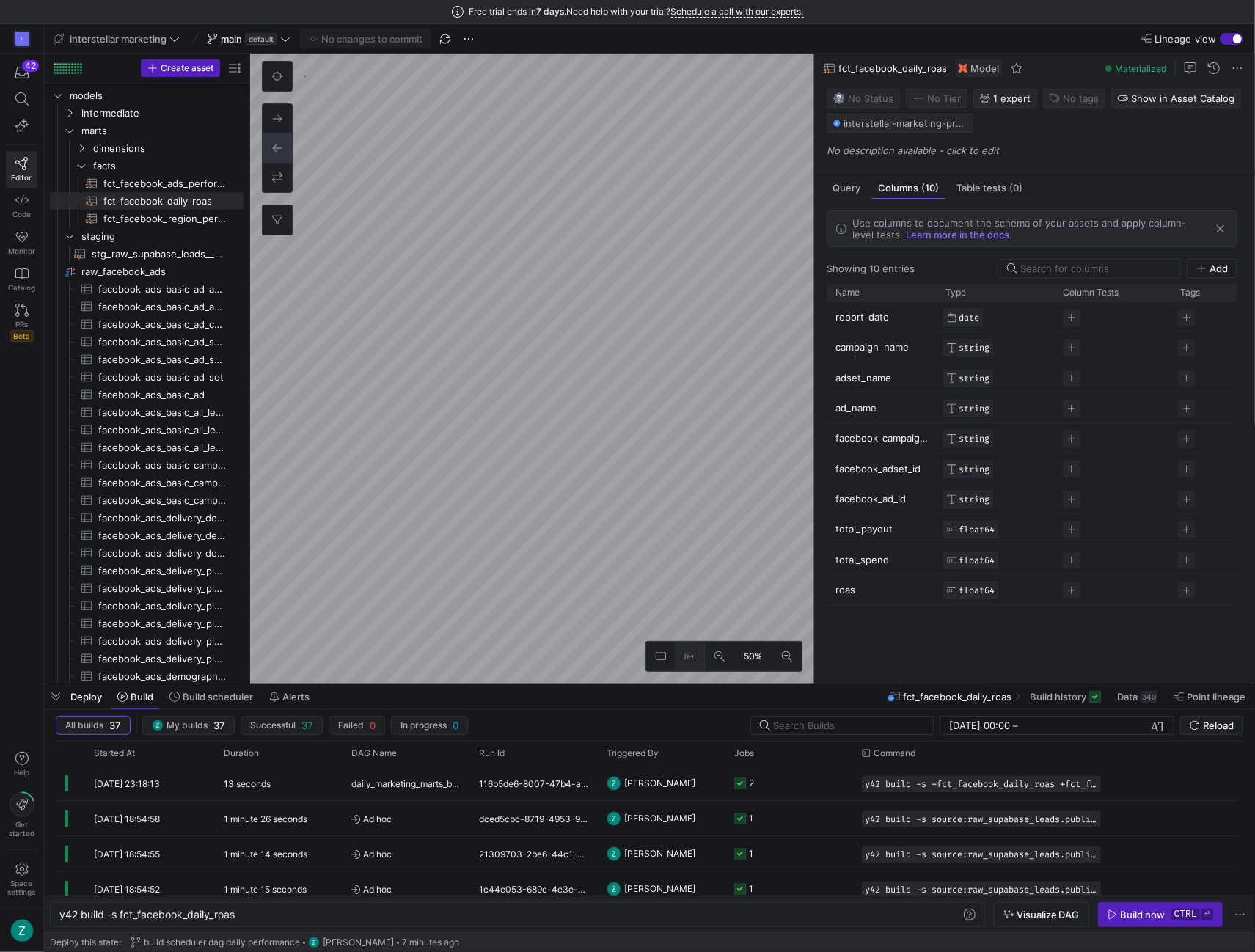
click at [677, 644] on div "50%" at bounding box center [531, 368] width 564 height 630
click at [203, 693] on span "Build scheduler" at bounding box center [218, 697] width 71 height 12
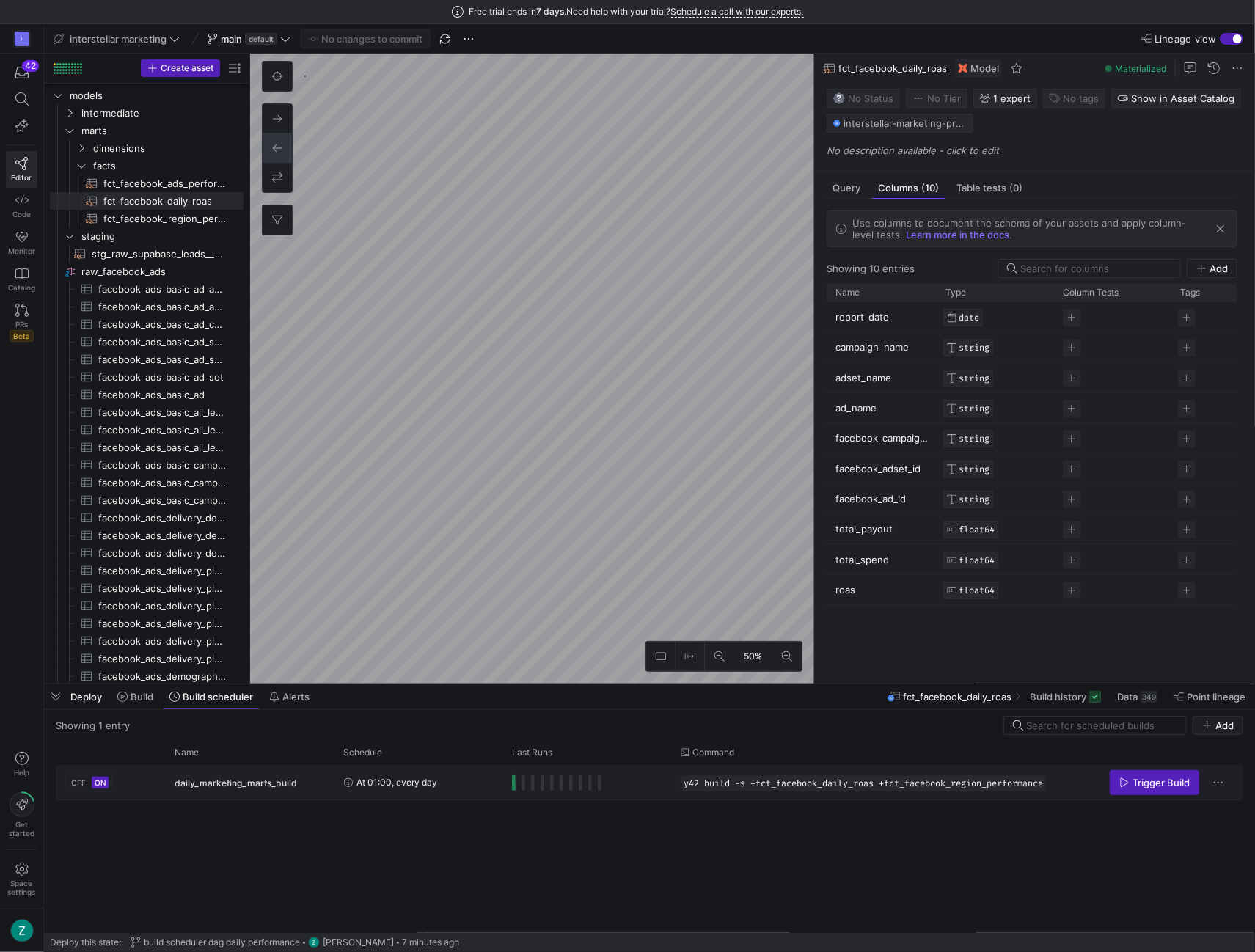
click at [1208, 783] on div "Trigger Build" at bounding box center [1159, 782] width 150 height 33
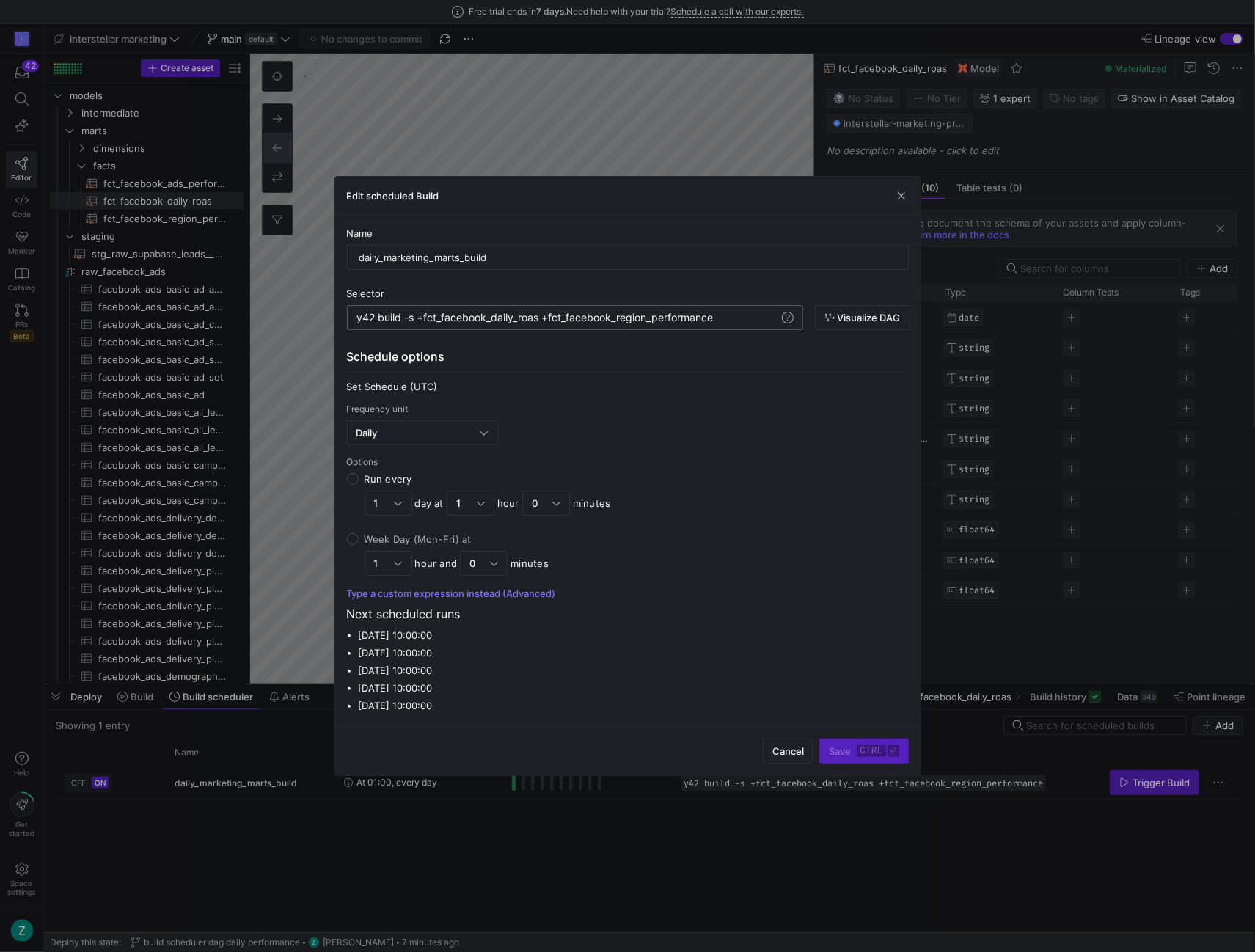
scroll to position [0, 357]
click at [693, 315] on div "y42 build -s +fct_facebook_daily_roas +fct_faceboo k_region_performance" at bounding box center [567, 318] width 422 height 12
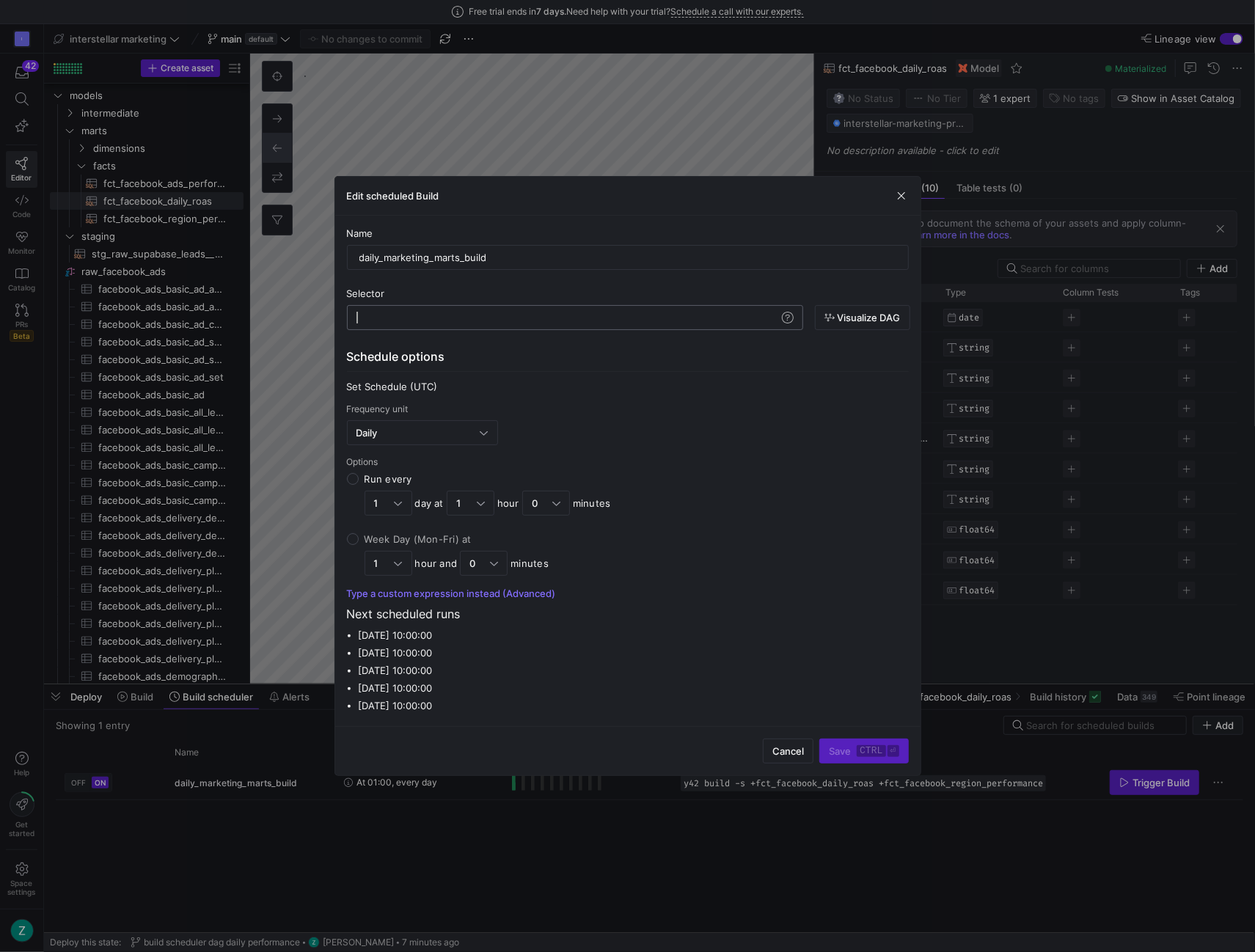
type textarea "y42 build -s source:raw_supabase_leads+ source:raw_facebook_ads+"
click at [868, 746] on kbd "ctrl" at bounding box center [871, 751] width 29 height 12
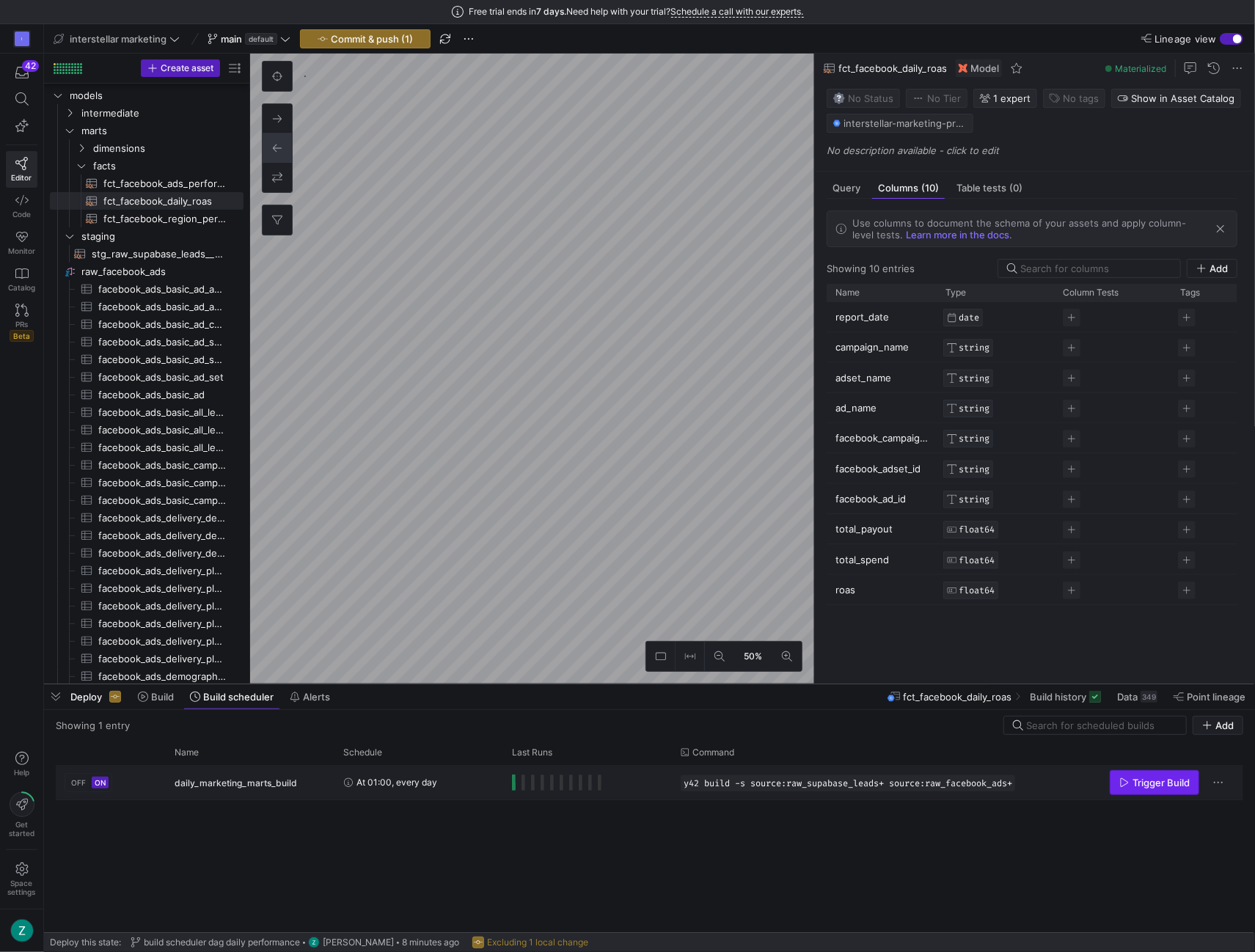
click at [1142, 777] on span "Trigger Build" at bounding box center [1161, 783] width 57 height 12
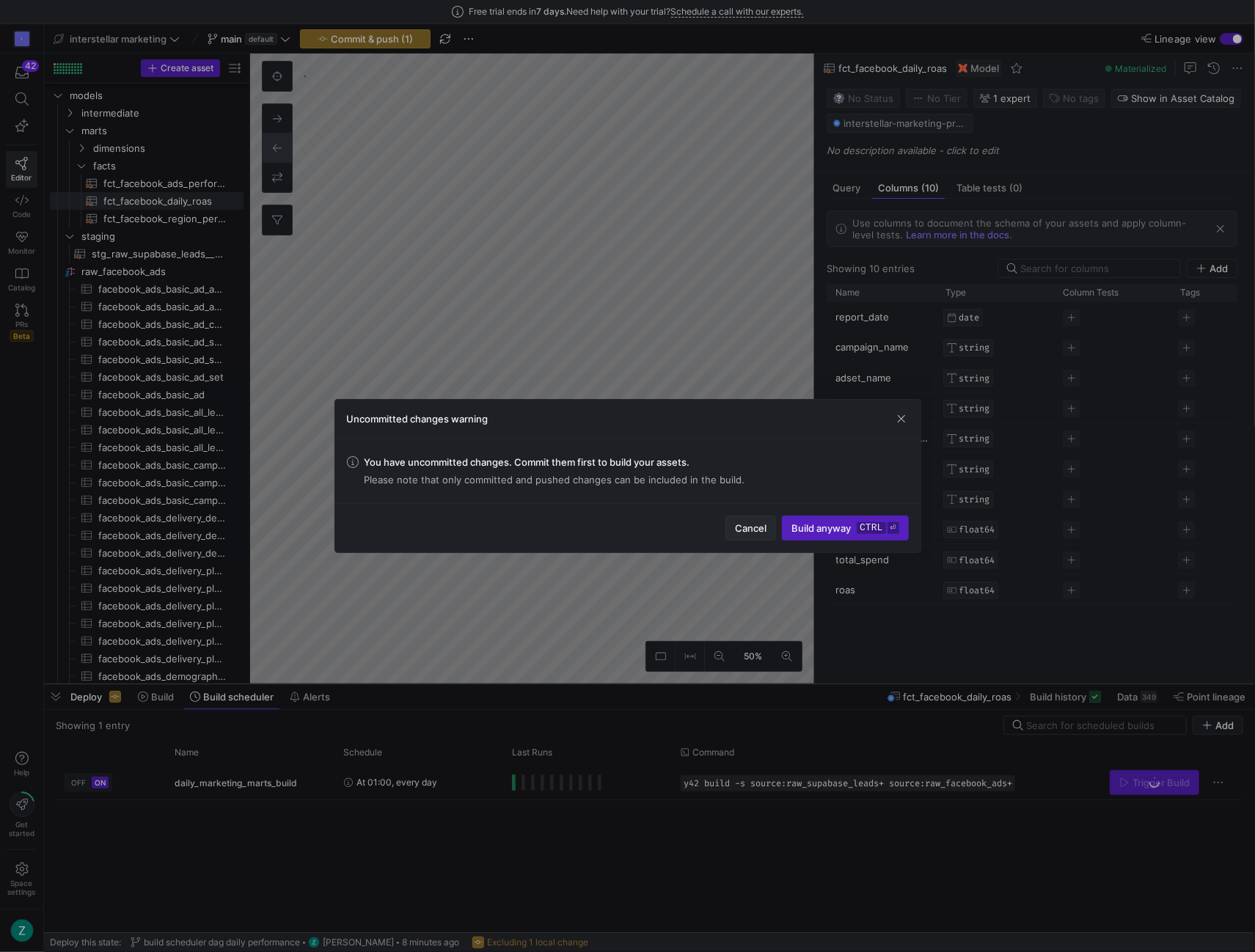
click at [735, 523] on span "button" at bounding box center [750, 528] width 49 height 24
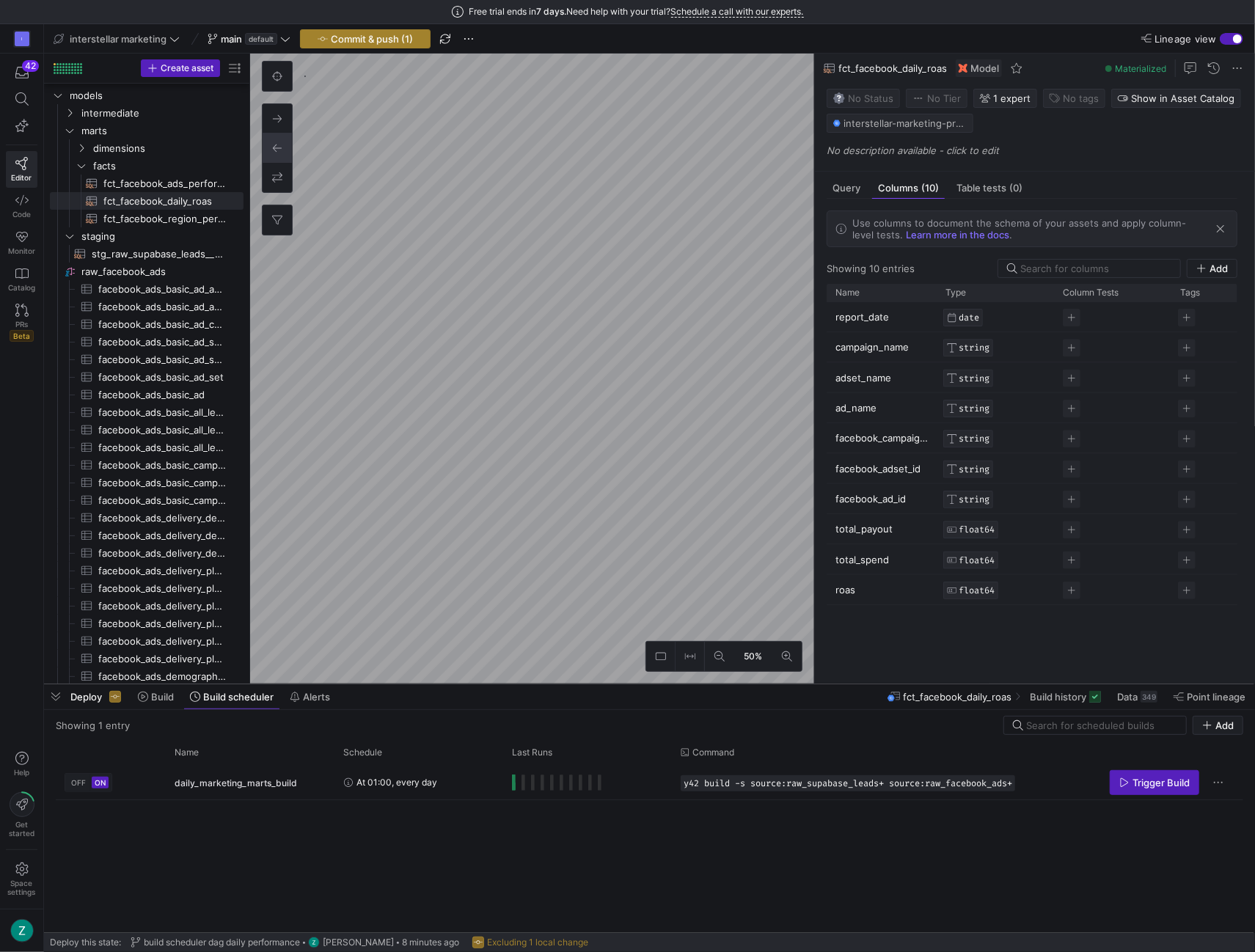
click at [335, 36] on span "Commit & push (1)" at bounding box center [371, 39] width 82 height 12
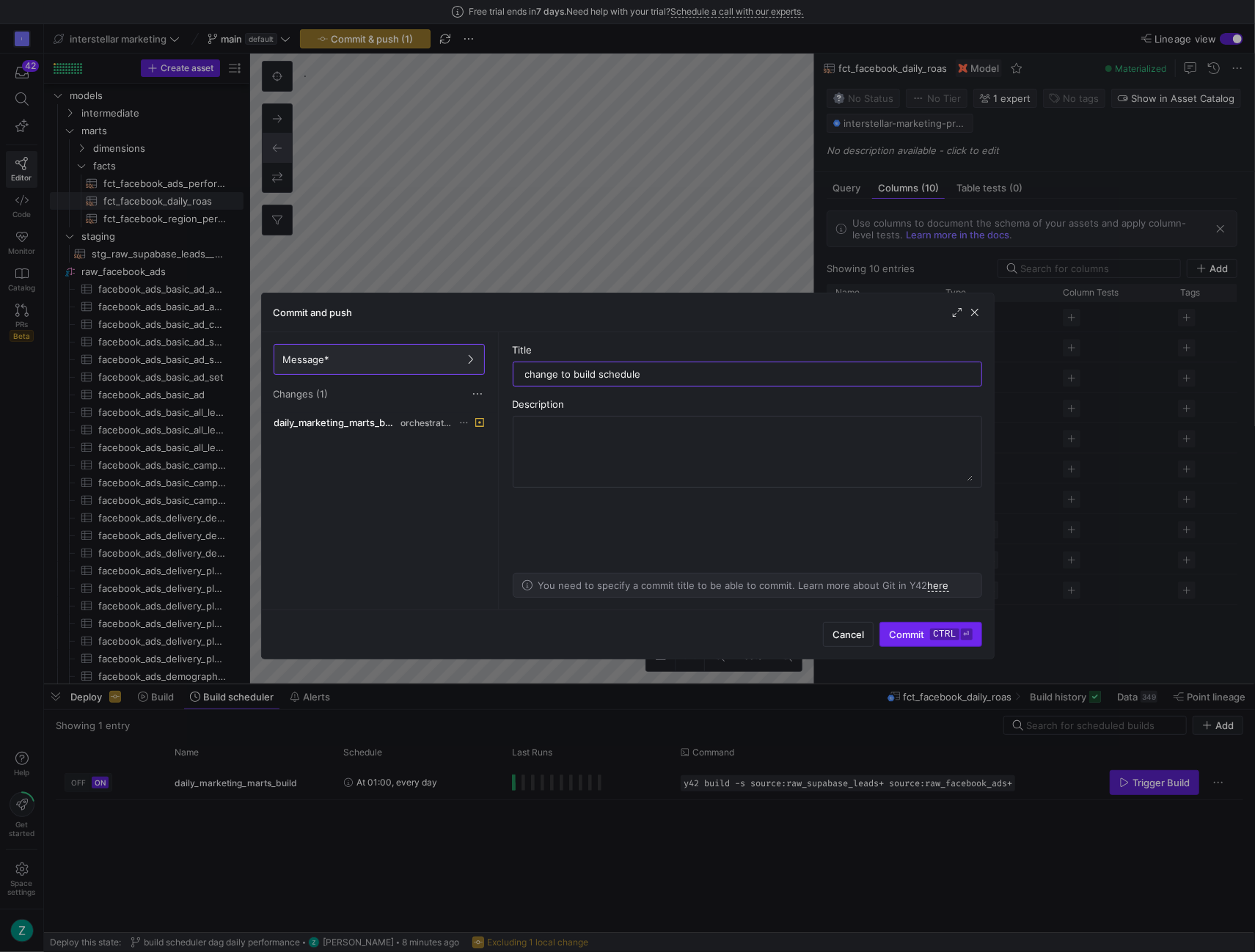
type input "change to build schedule"
click at [921, 640] on span "submit" at bounding box center [930, 634] width 100 height 24
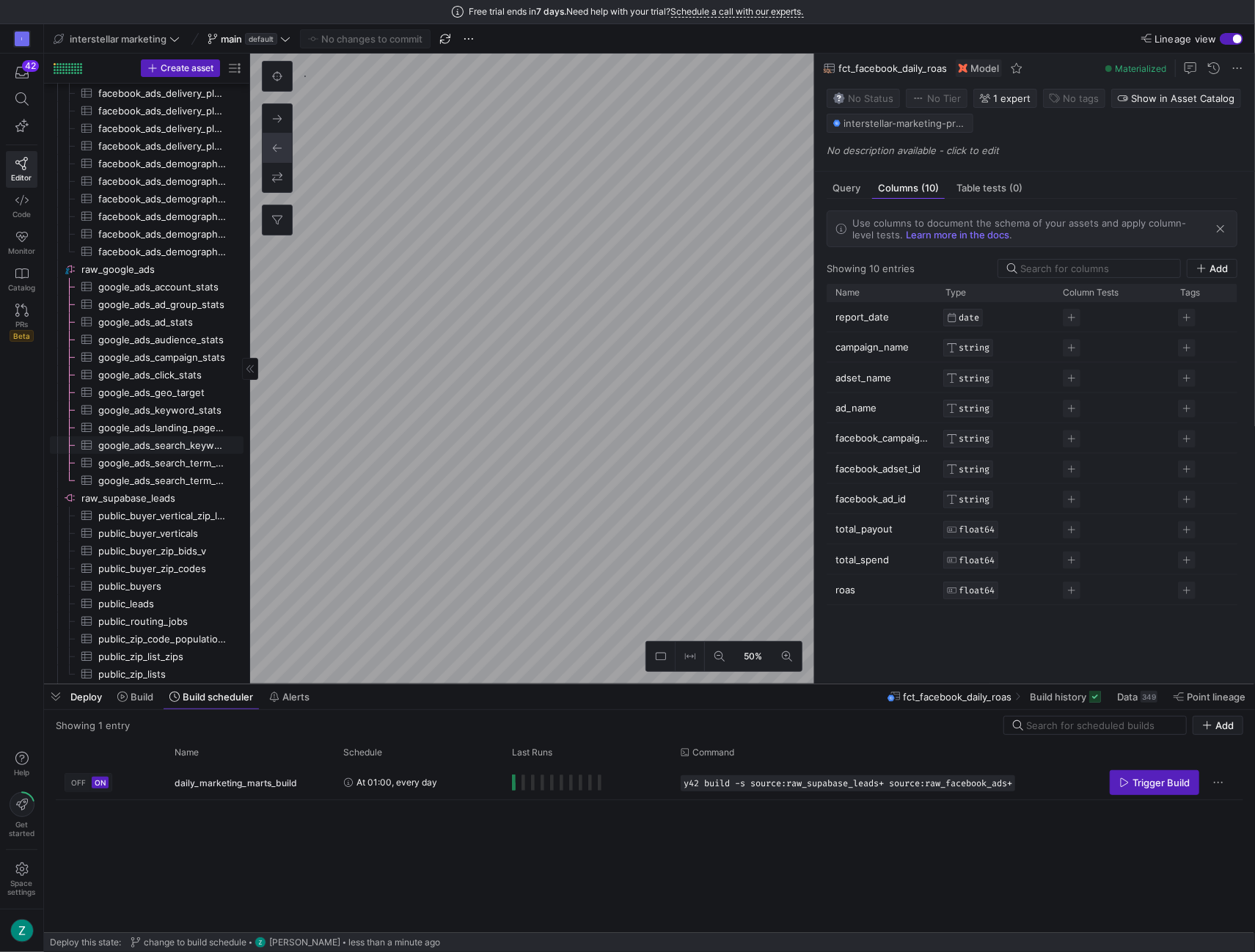
scroll to position [544, 0]
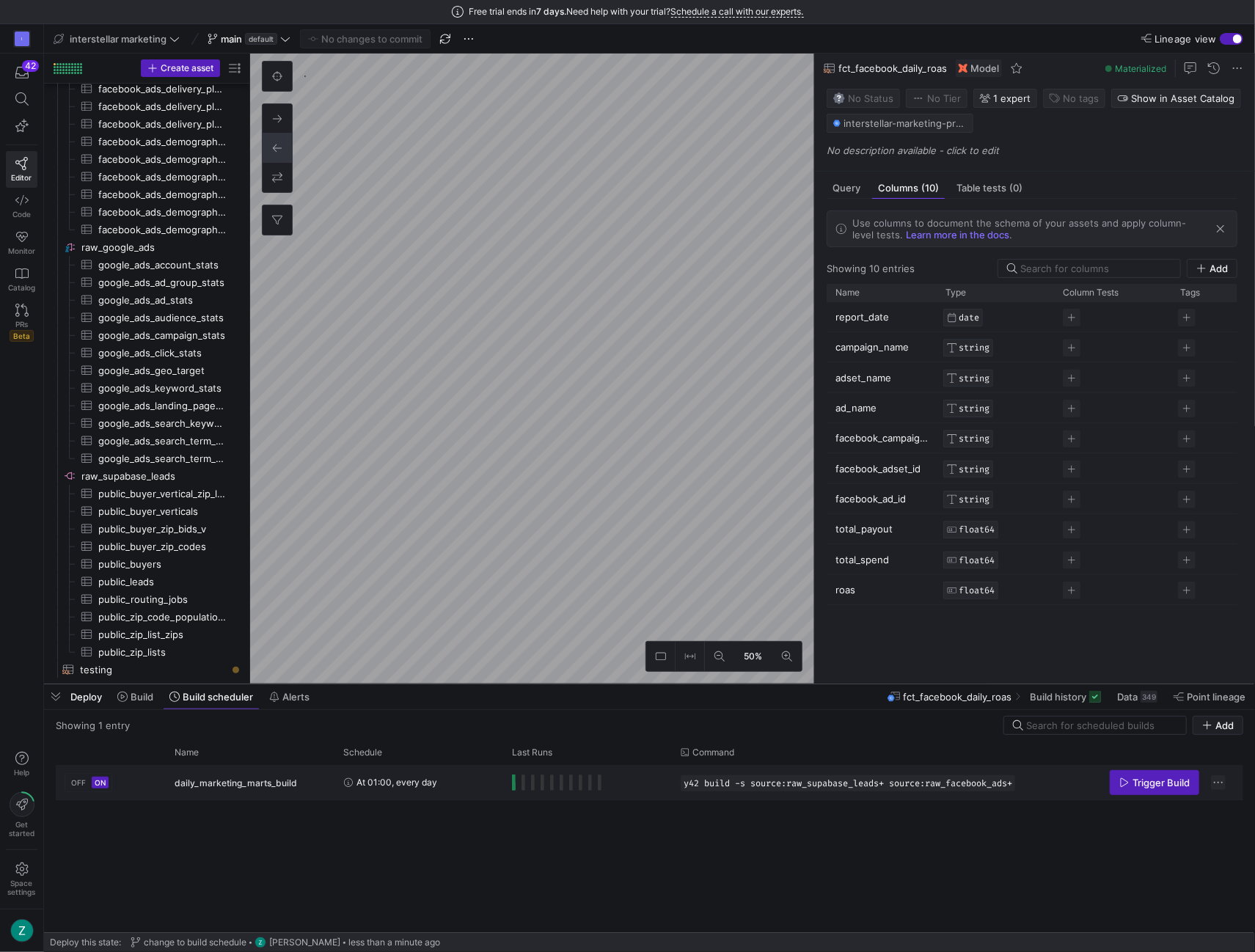
click at [1212, 783] on span "Press SPACE to select this row." at bounding box center [1218, 783] width 15 height 15
click at [1167, 797] on span "Edit Build Schedule" at bounding box center [1147, 802] width 88 height 12
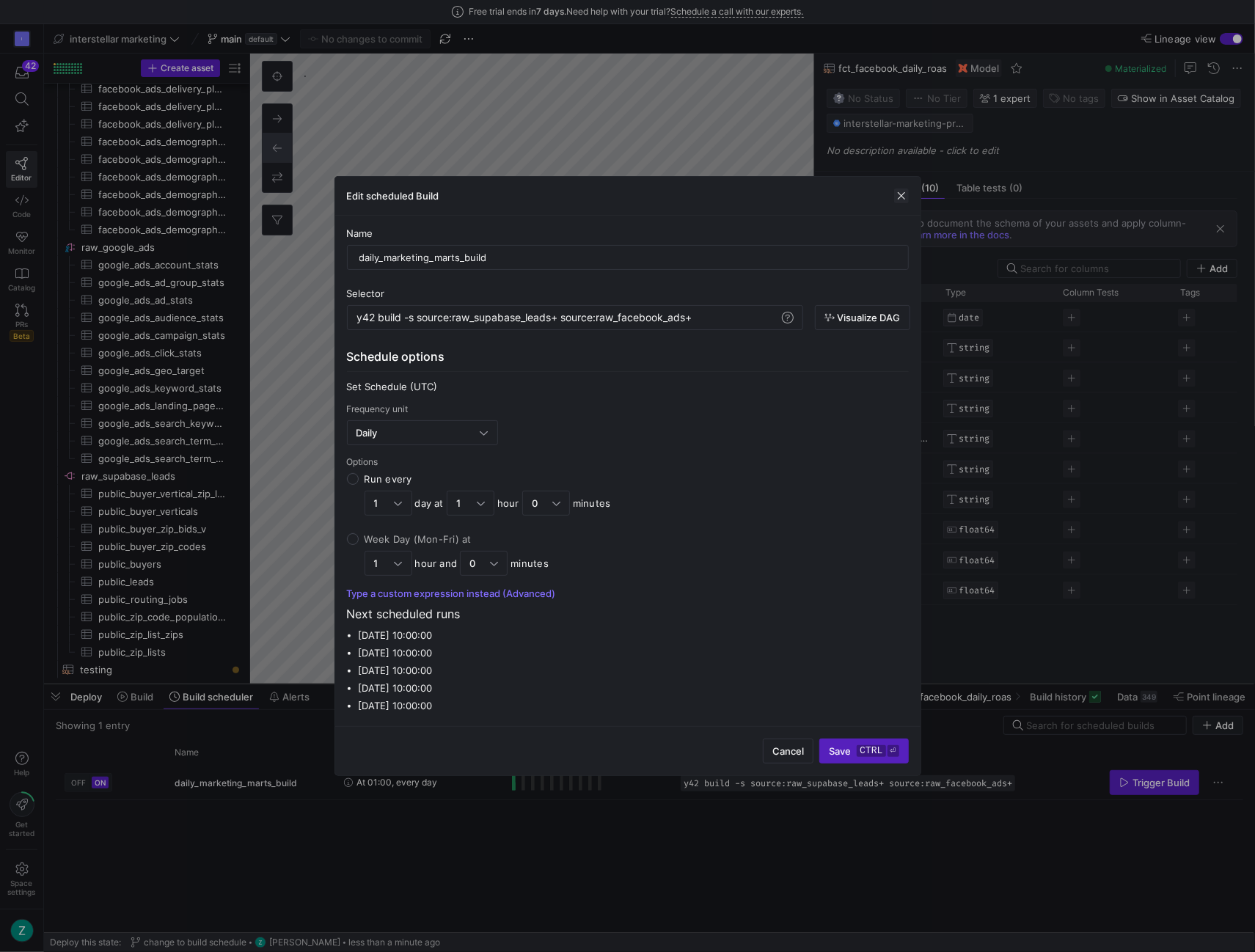
click at [896, 200] on span "button" at bounding box center [901, 196] width 15 height 15
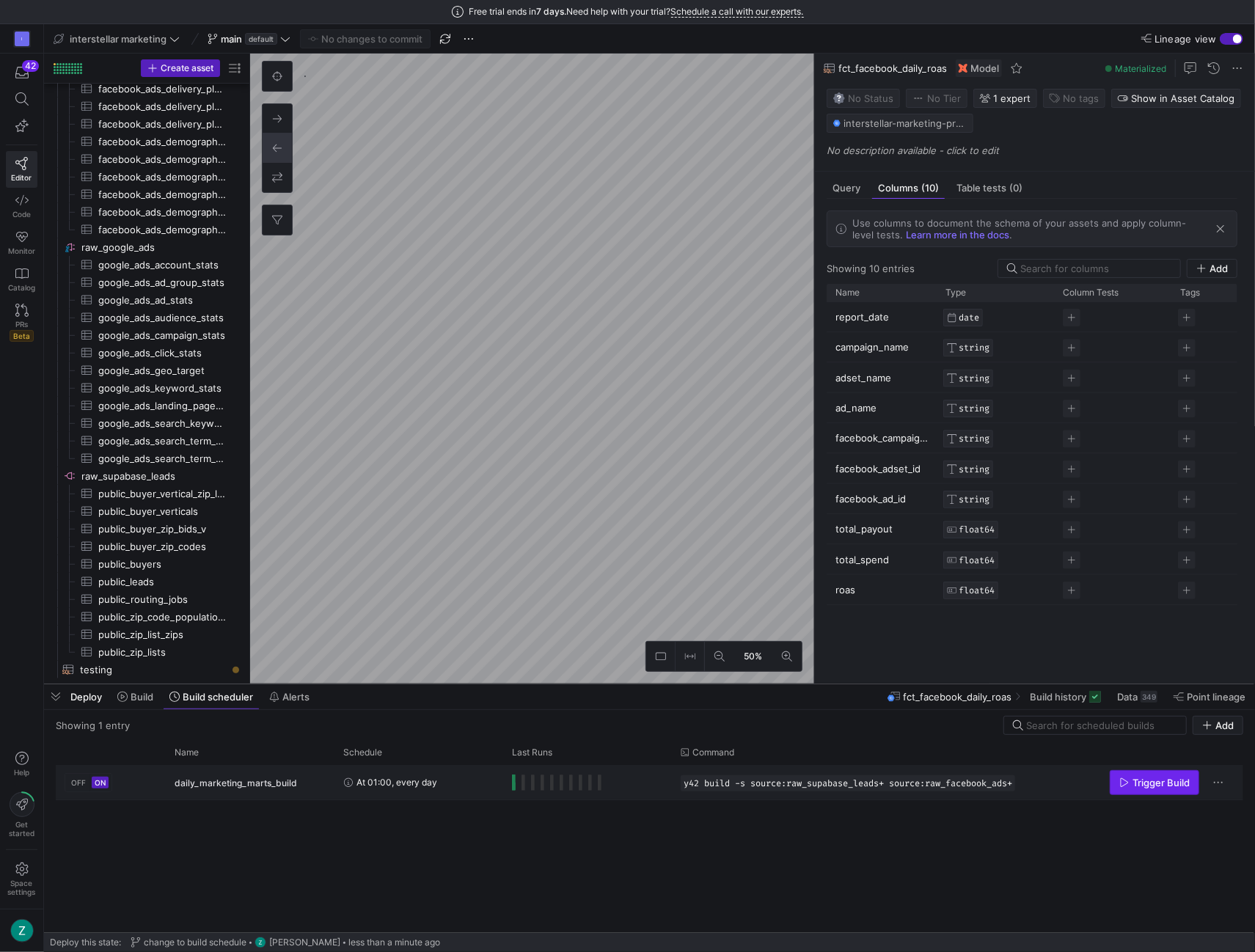
click at [1147, 784] on span "Trigger Build" at bounding box center [1161, 783] width 57 height 12
click at [139, 707] on span at bounding box center [135, 697] width 48 height 24
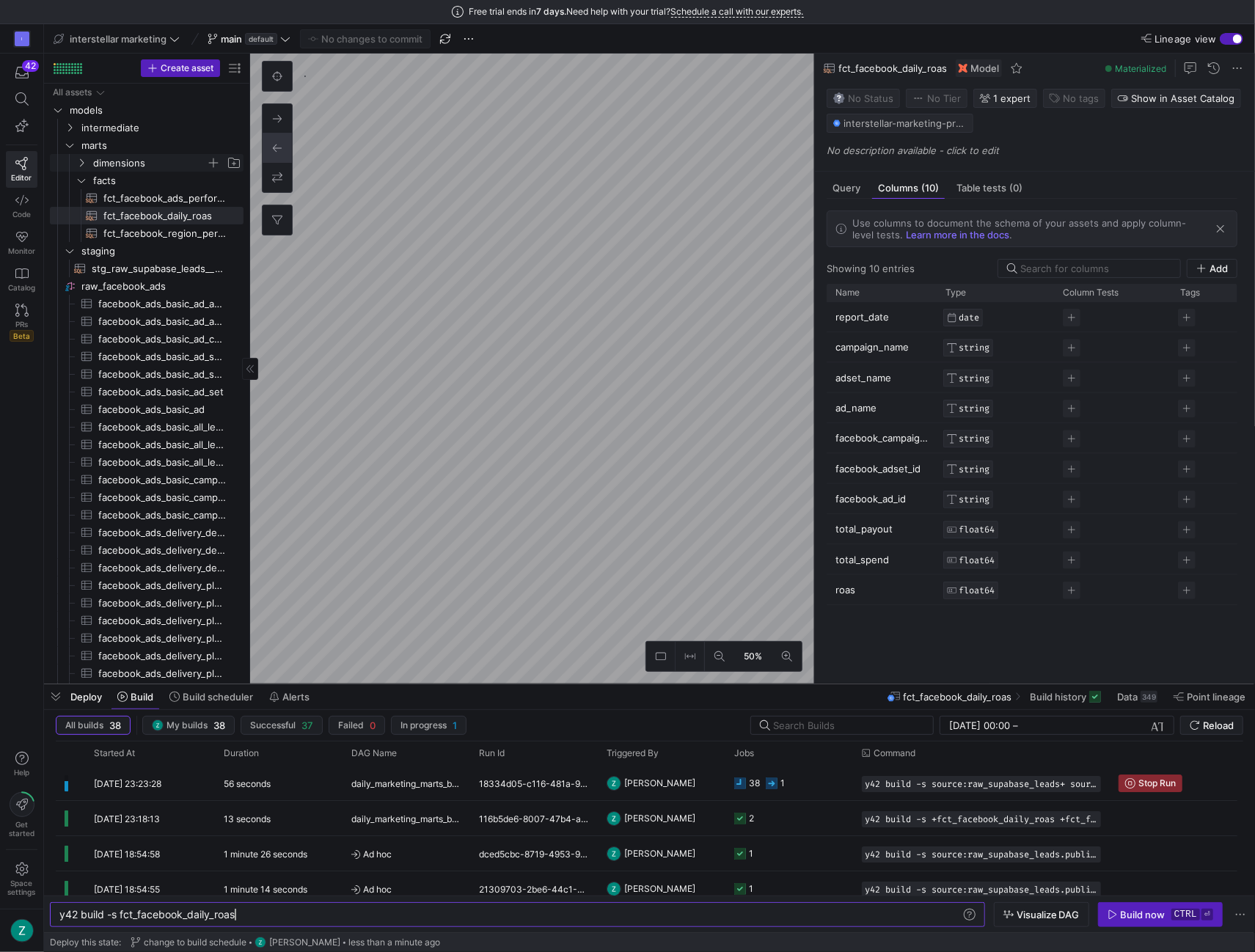
click at [80, 164] on icon "Press SPACE to select this row." at bounding box center [82, 163] width 10 height 9
click at [72, 129] on icon "Press SPACE to select this row." at bounding box center [70, 127] width 10 height 9
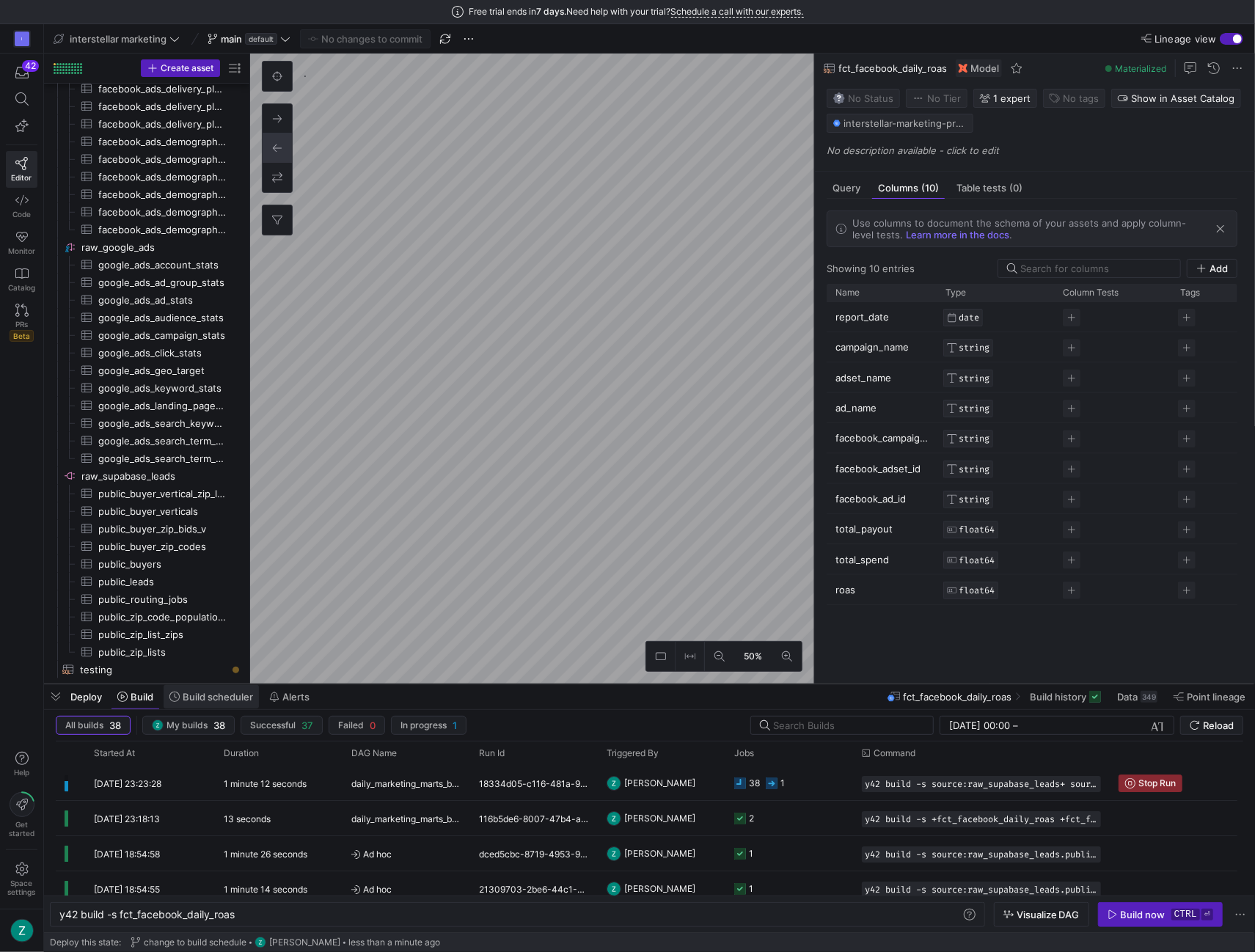
click at [203, 704] on span at bounding box center [211, 697] width 95 height 24
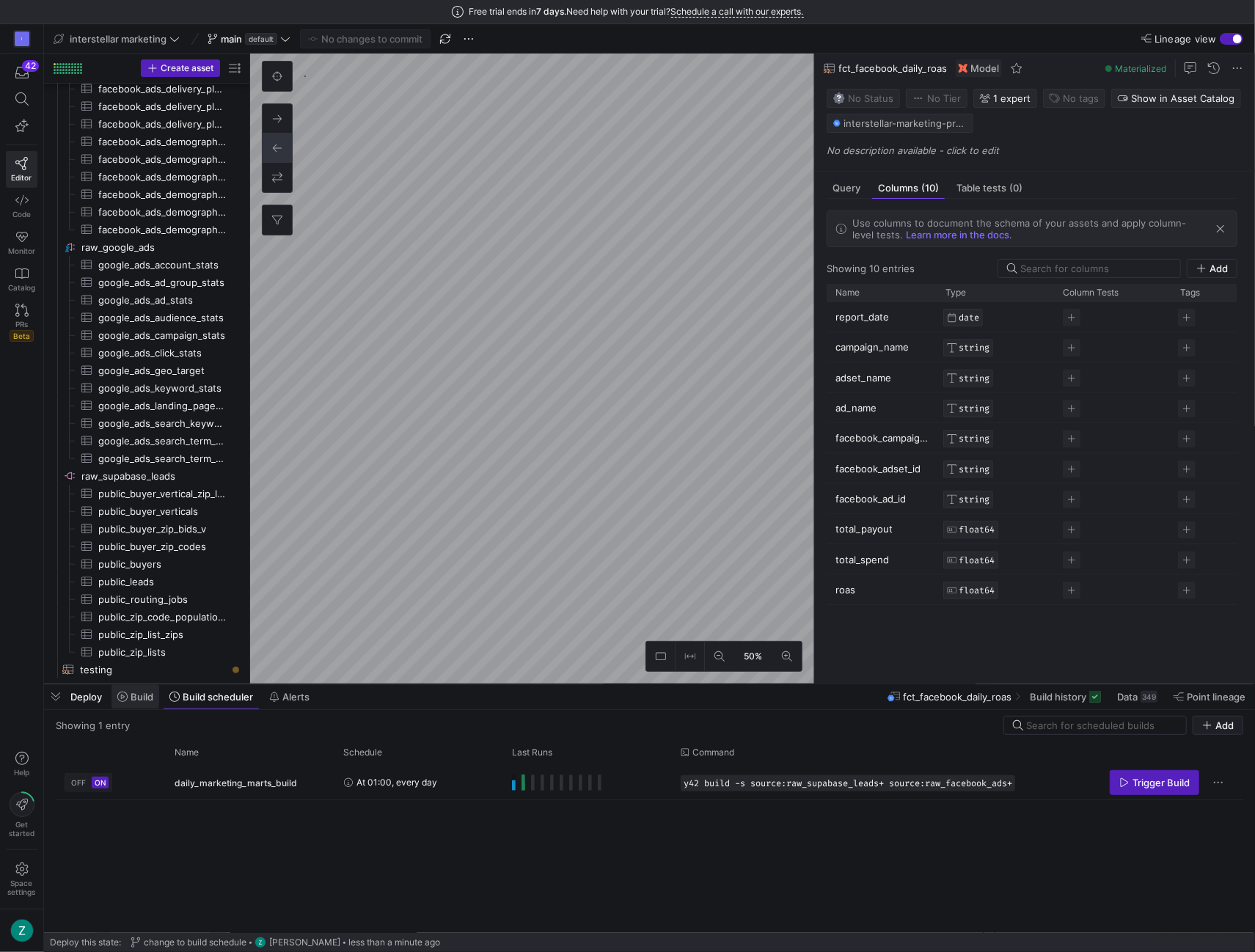
click at [129, 697] on span "Build" at bounding box center [135, 697] width 36 height 12
